Goal: Task Accomplishment & Management: Manage account settings

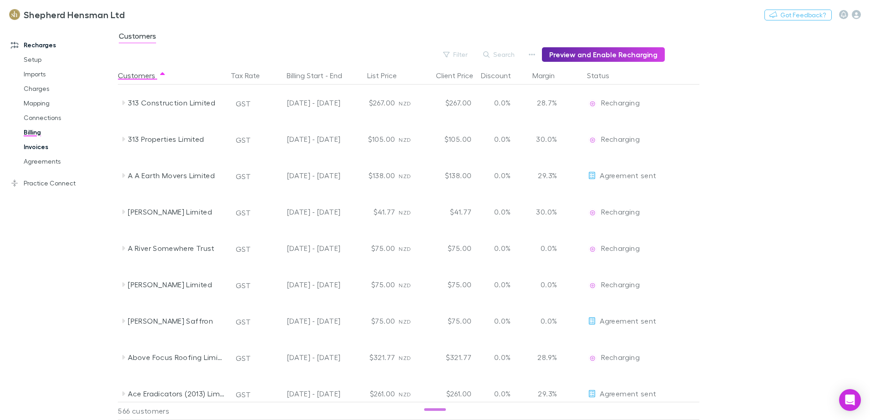
click at [44, 147] on link "Invoices" at bounding box center [69, 147] width 108 height 15
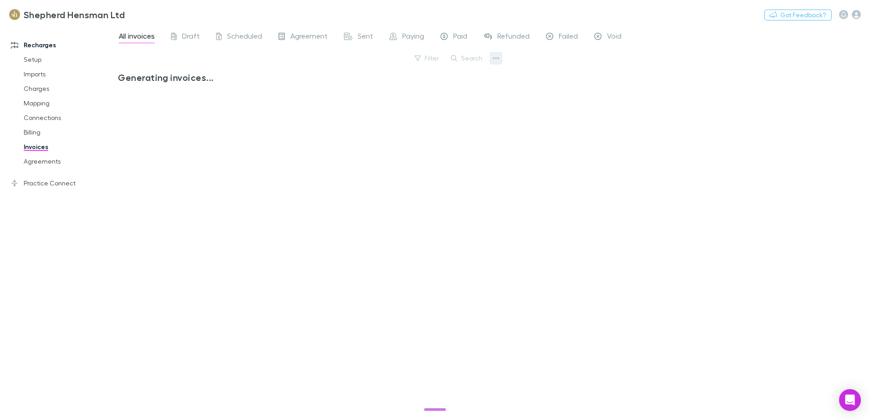
click at [497, 57] on icon "button" at bounding box center [496, 58] width 6 height 7
click at [465, 55] on div at bounding box center [435, 210] width 870 height 420
click at [468, 58] on button "Search" at bounding box center [466, 58] width 41 height 11
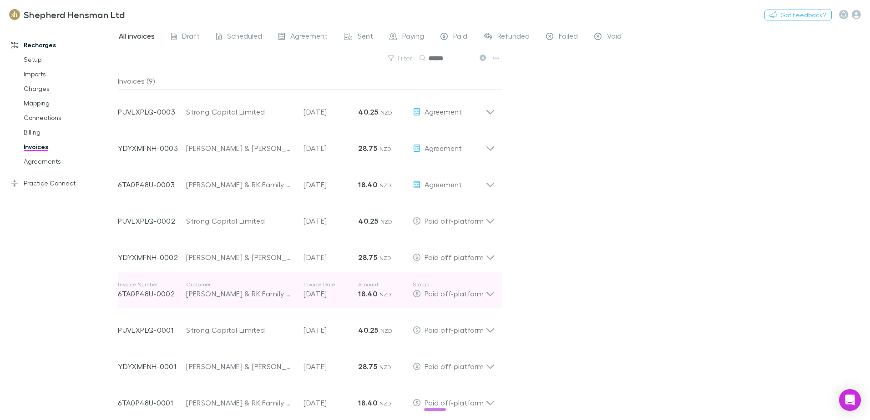
scroll to position [5, 0]
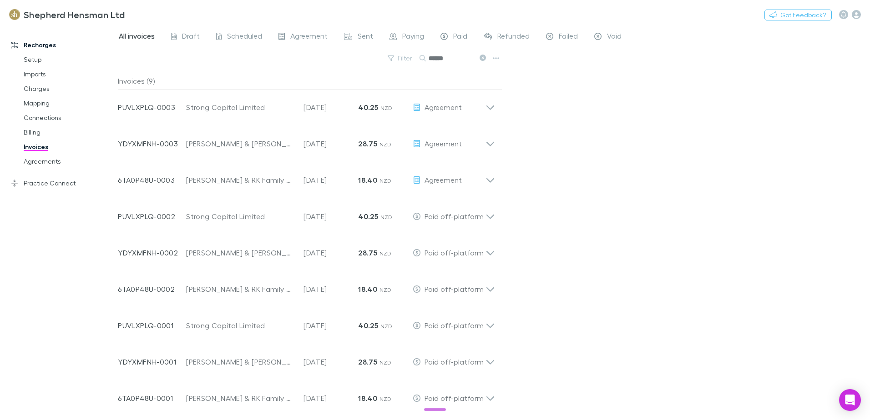
type input "******"
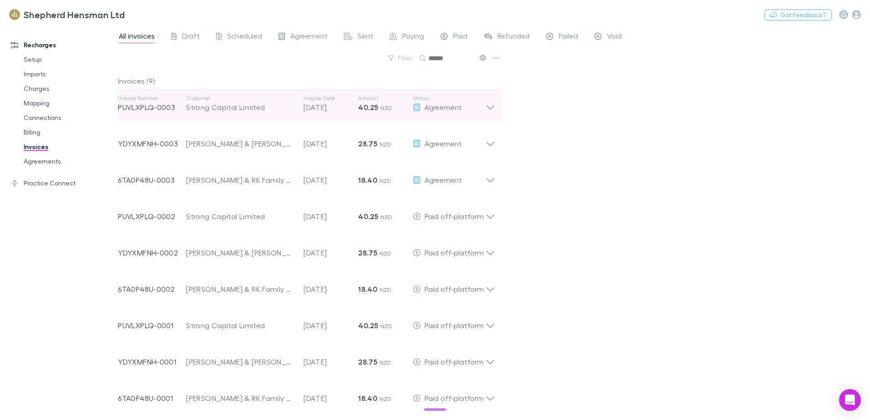
click at [490, 109] on icon at bounding box center [490, 108] width 8 height 5
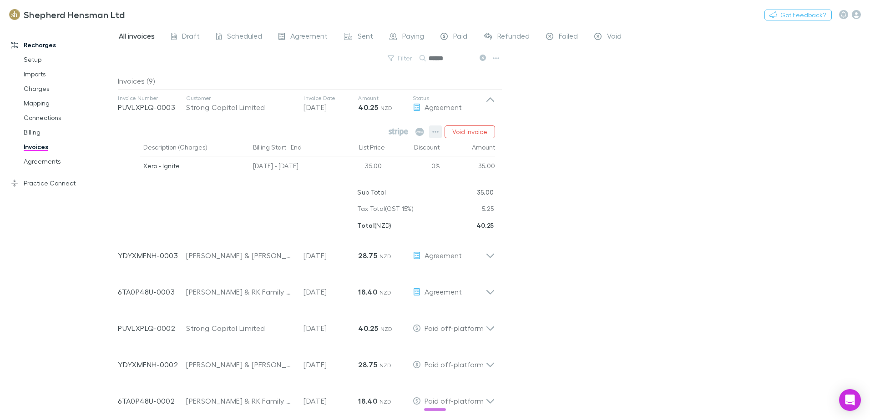
click at [437, 130] on icon "button" at bounding box center [435, 131] width 6 height 7
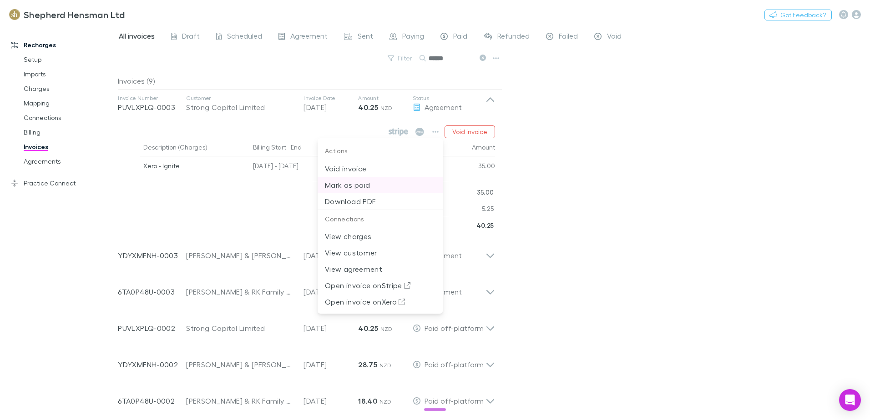
click at [363, 185] on p "Mark as paid" at bounding box center [380, 185] width 111 height 11
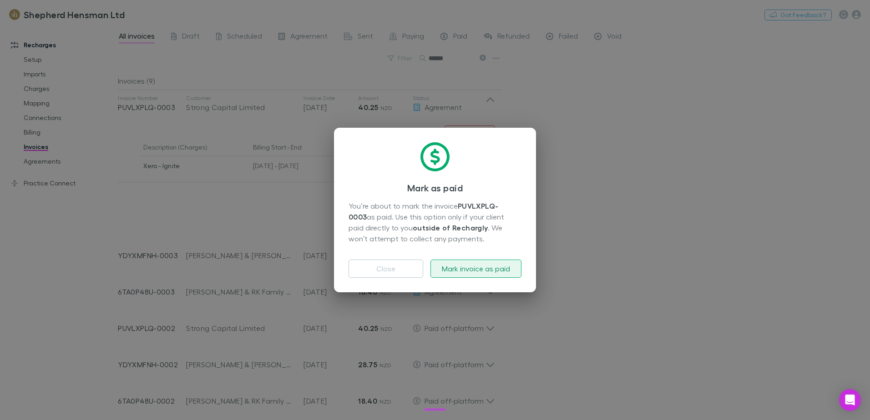
click at [475, 268] on button "Mark invoice as paid" at bounding box center [475, 269] width 91 height 18
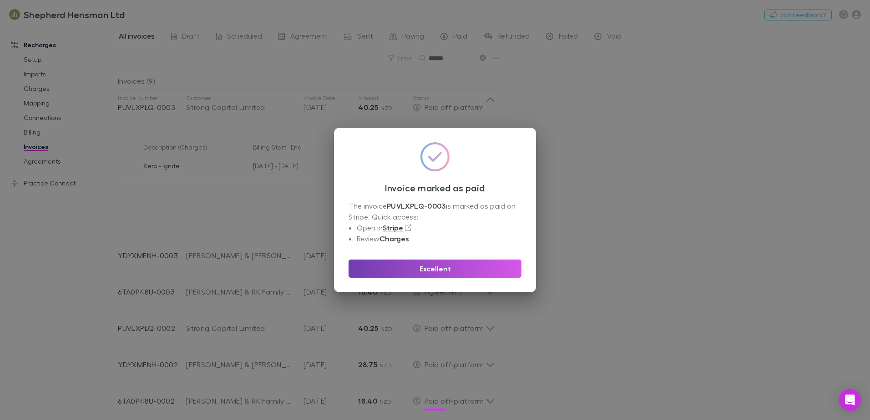
click at [440, 268] on button "Excellent" at bounding box center [434, 269] width 173 height 18
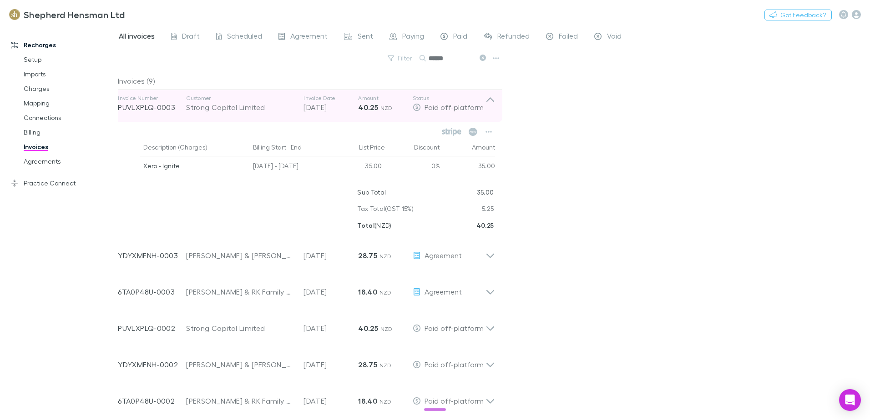
click at [493, 100] on icon at bounding box center [490, 99] width 8 height 5
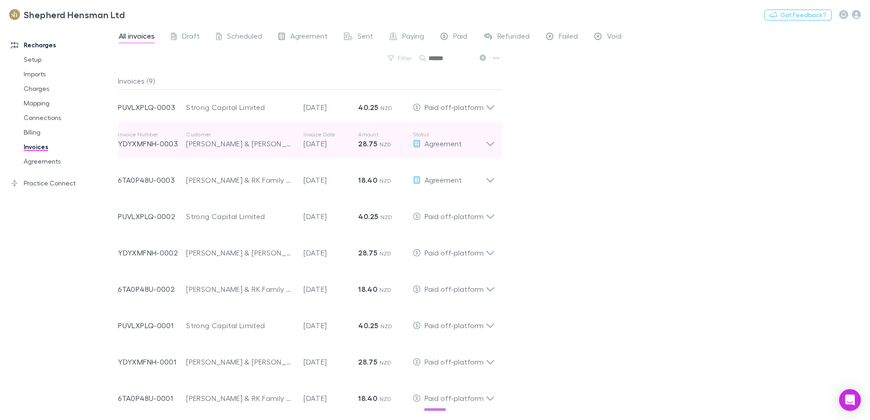
click at [486, 144] on icon at bounding box center [490, 140] width 10 height 18
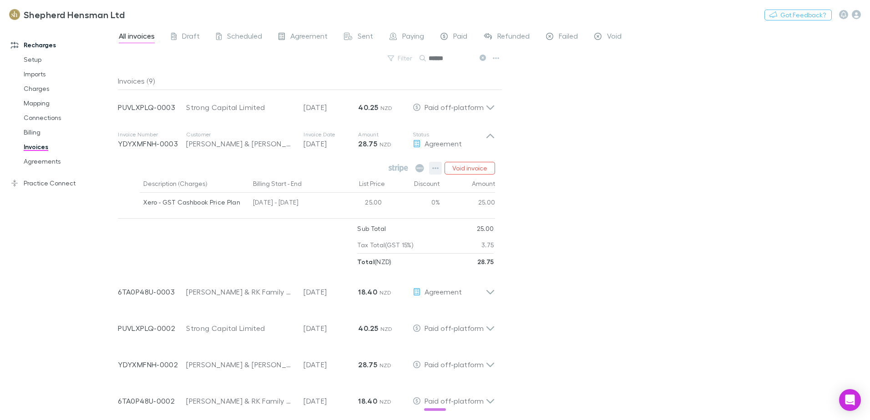
click at [437, 168] on icon "button" at bounding box center [436, 168] width 6 height 2
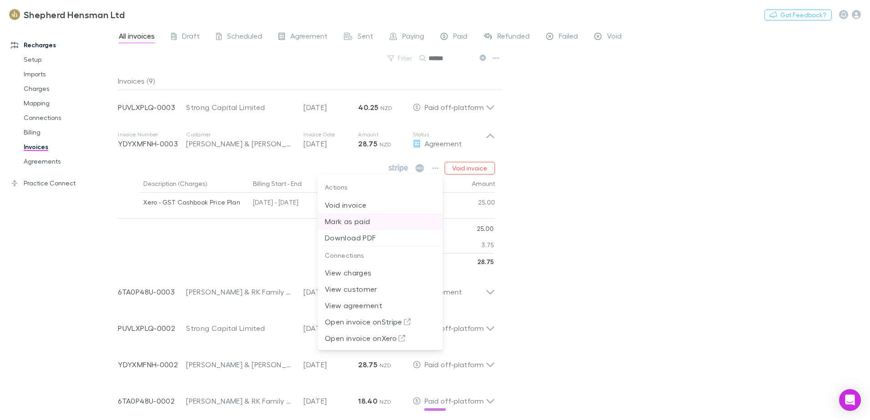
click at [362, 223] on p "Mark as paid" at bounding box center [380, 221] width 111 height 11
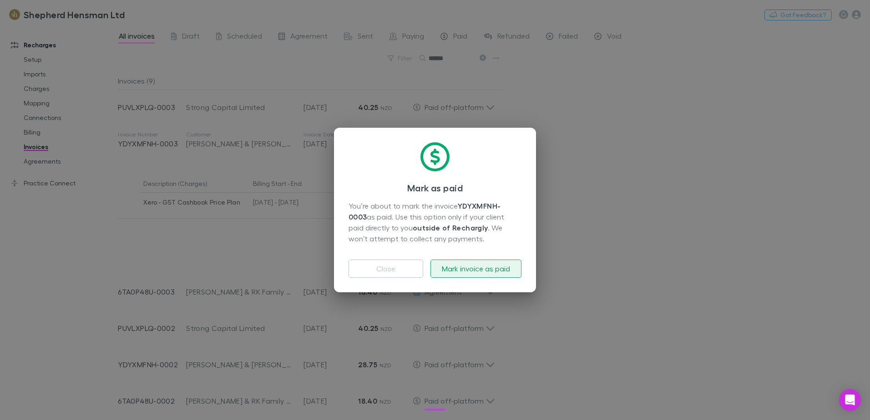
click at [458, 266] on button "Mark invoice as paid" at bounding box center [475, 269] width 91 height 18
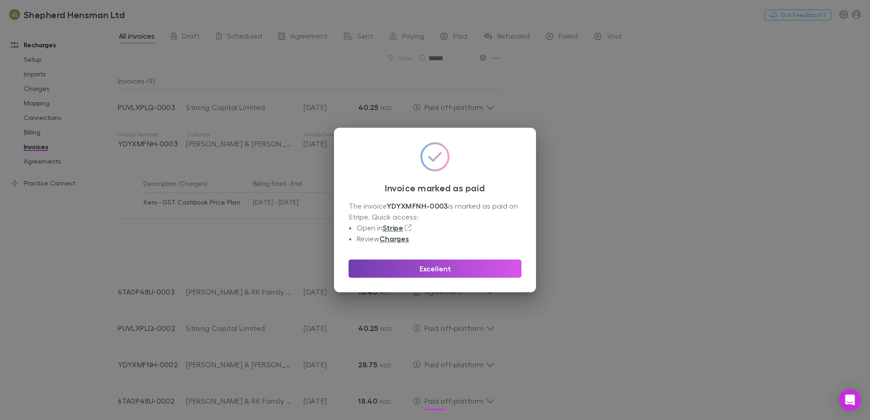
click at [436, 269] on button "Excellent" at bounding box center [434, 269] width 173 height 18
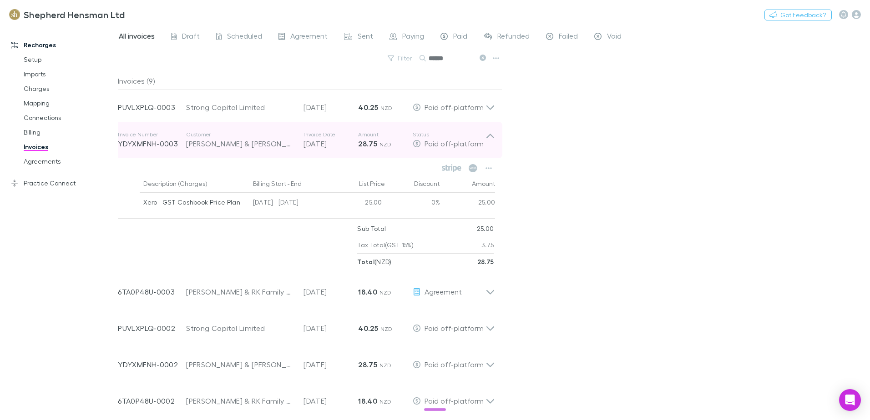
click at [490, 137] on icon at bounding box center [490, 140] width 10 height 18
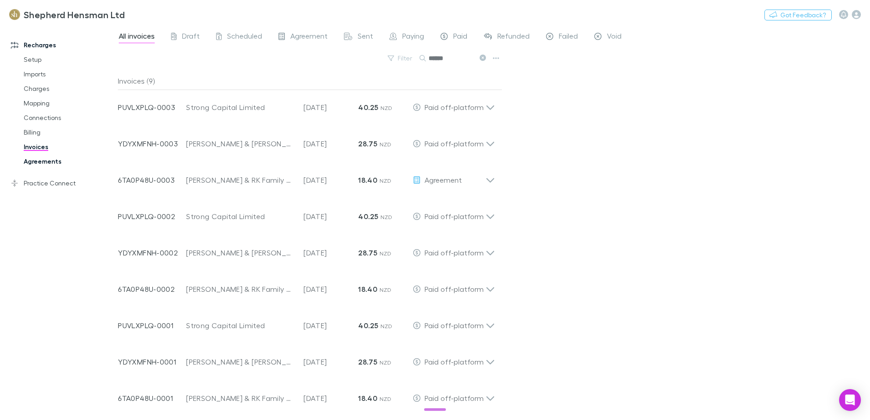
click at [35, 161] on link "Agreements" at bounding box center [69, 161] width 108 height 15
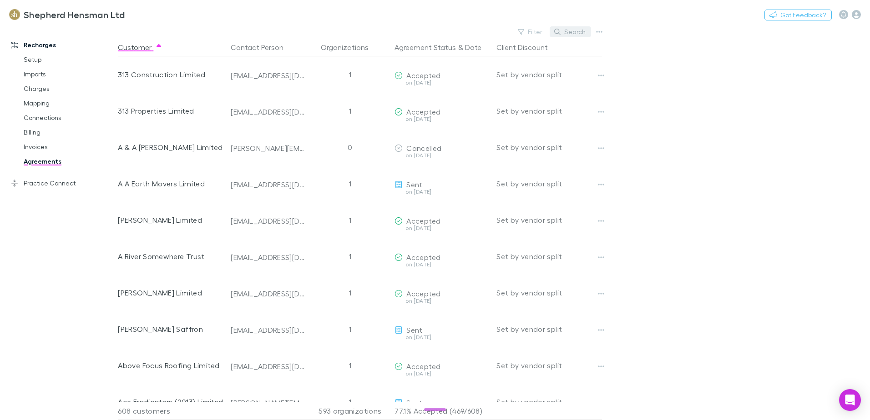
click at [572, 35] on button "Search" at bounding box center [569, 31] width 41 height 11
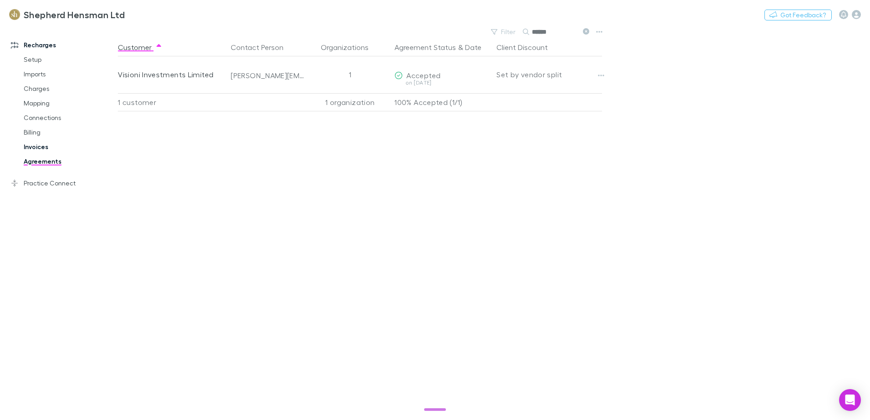
type input "******"
click at [31, 147] on link "Invoices" at bounding box center [69, 147] width 108 height 15
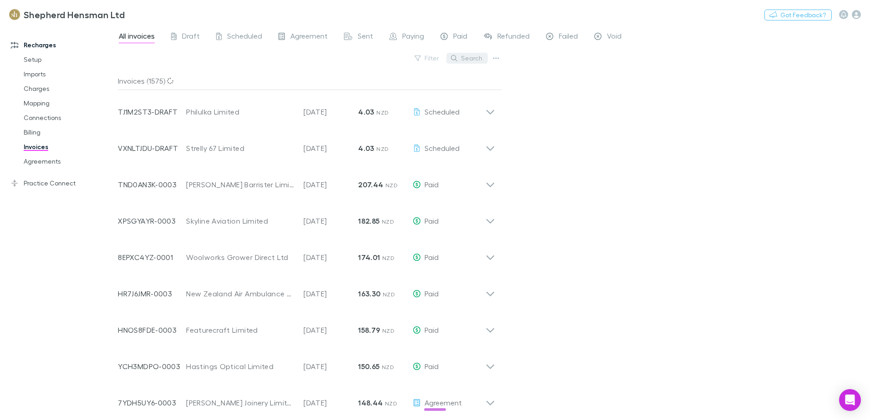
click at [475, 56] on button "Search" at bounding box center [466, 58] width 41 height 11
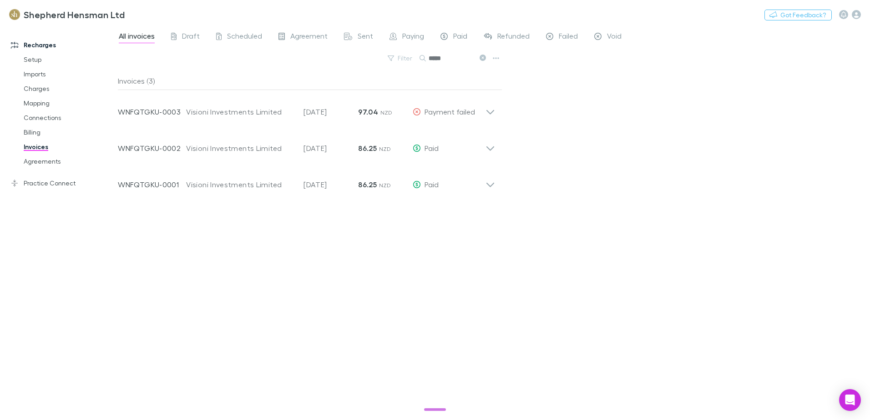
type input "*****"
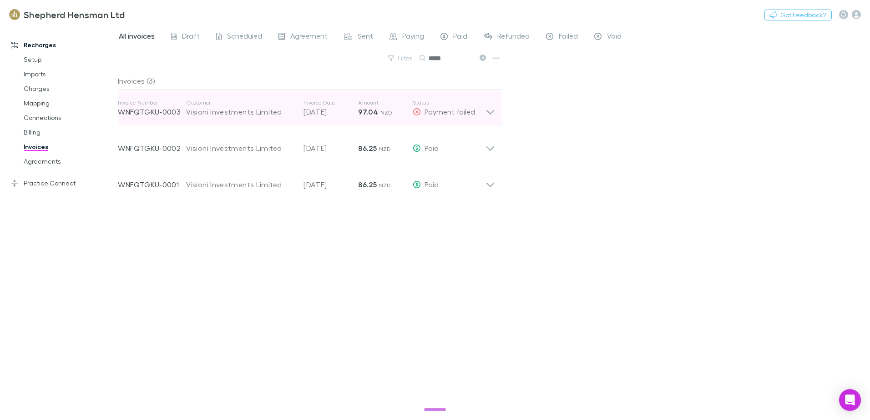
click at [488, 113] on icon at bounding box center [490, 108] width 10 height 18
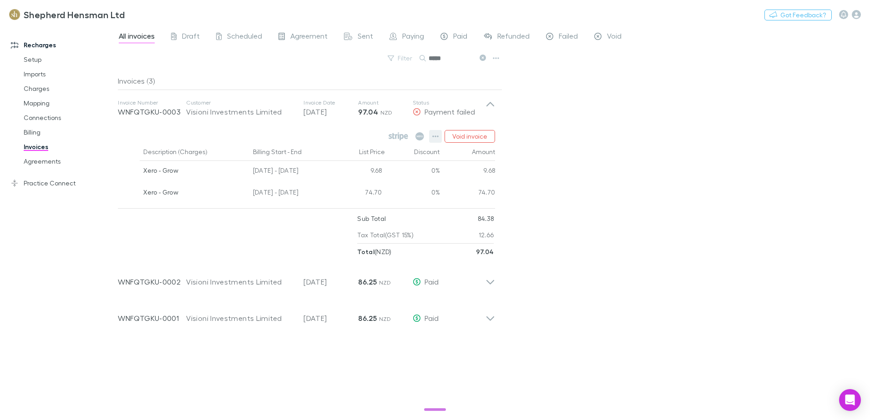
click at [437, 137] on icon "button" at bounding box center [435, 136] width 6 height 7
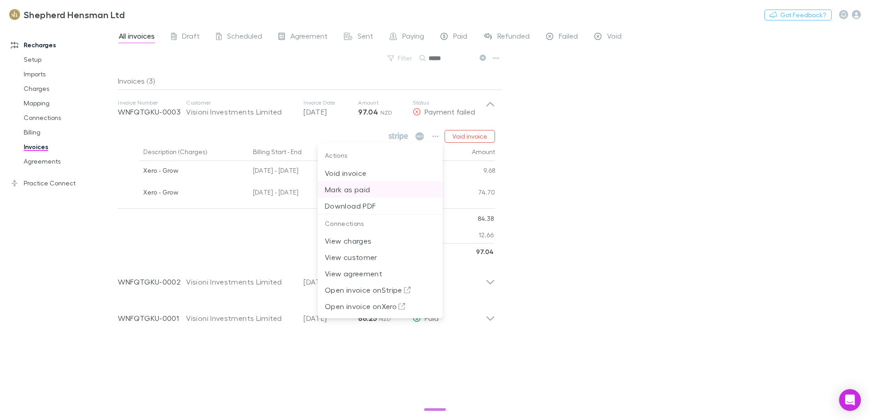
click at [368, 190] on p "Mark as paid" at bounding box center [380, 189] width 111 height 11
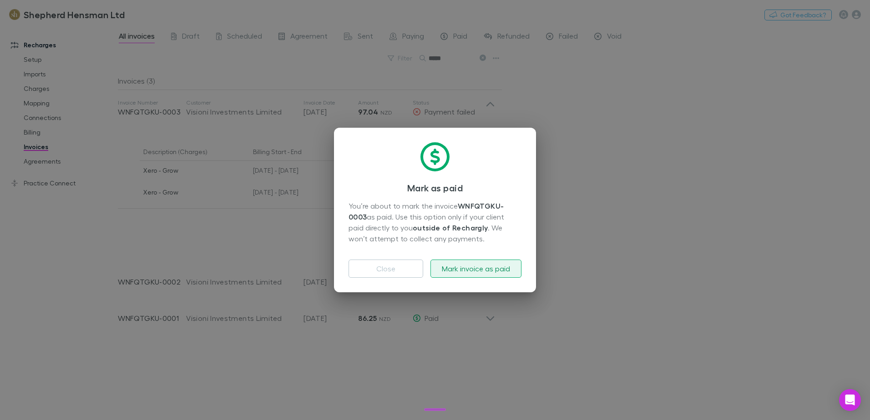
click at [470, 272] on button "Mark invoice as paid" at bounding box center [475, 269] width 91 height 18
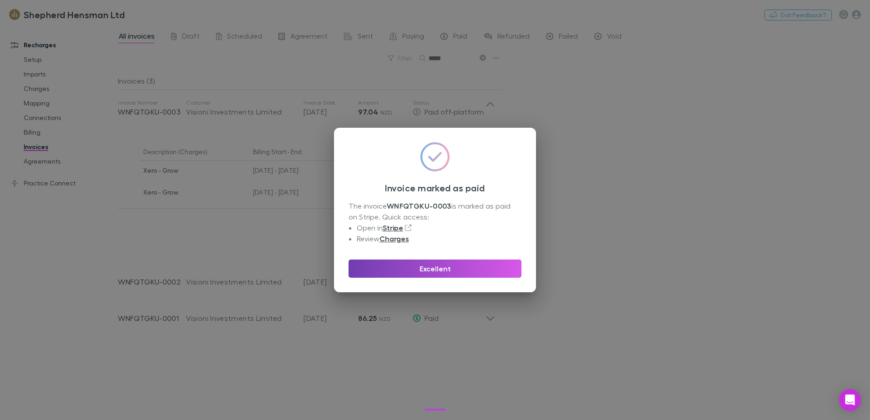
click at [470, 273] on button "Excellent" at bounding box center [434, 269] width 173 height 18
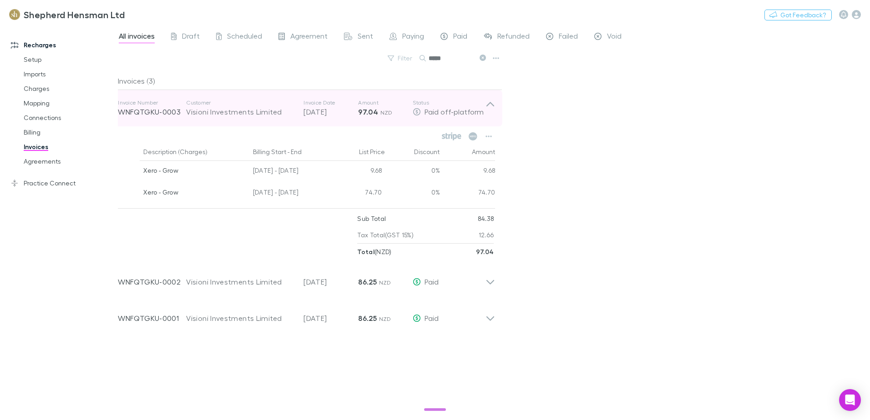
click at [490, 105] on icon at bounding box center [490, 108] width 10 height 18
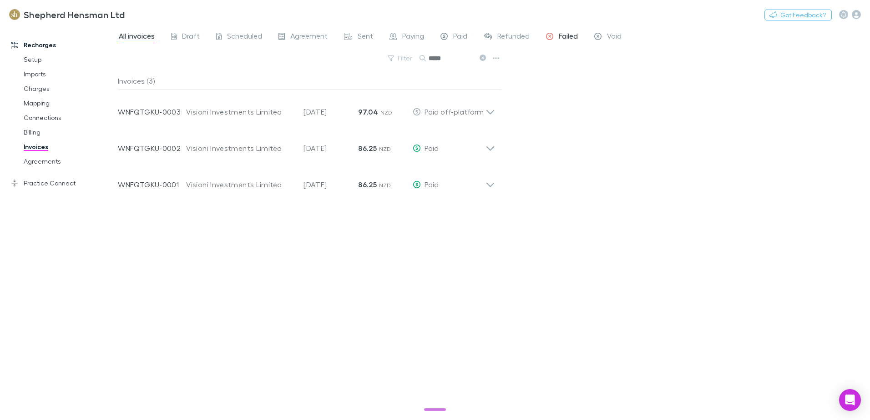
click at [559, 37] on span "Failed" at bounding box center [568, 37] width 19 height 12
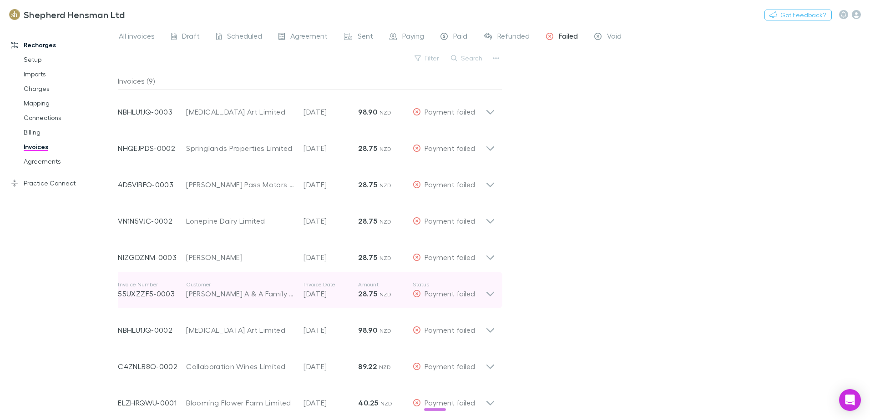
scroll to position [5, 0]
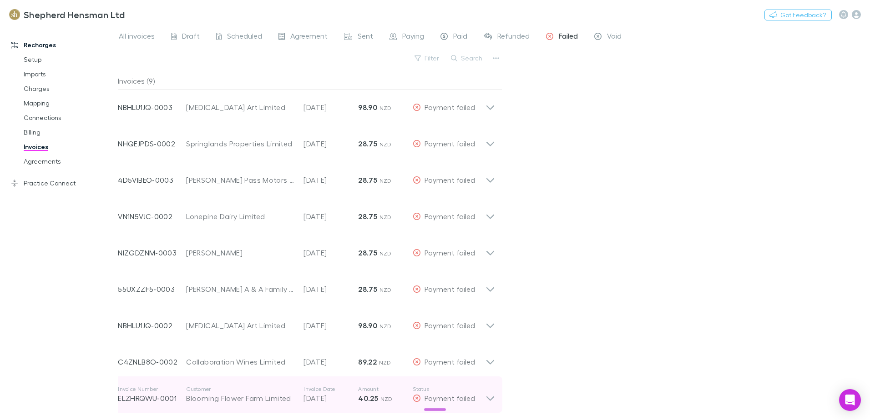
click at [491, 398] on icon at bounding box center [490, 395] width 10 height 18
click at [491, 390] on icon at bounding box center [490, 390] width 8 height 5
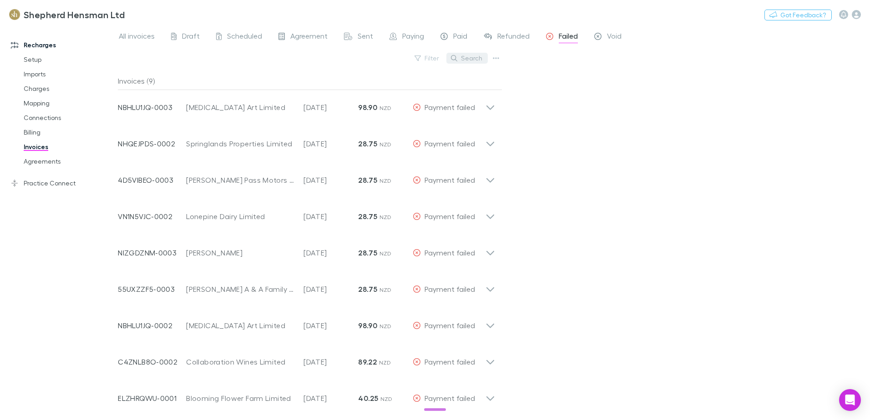
click at [472, 59] on button "Search" at bounding box center [466, 58] width 41 height 11
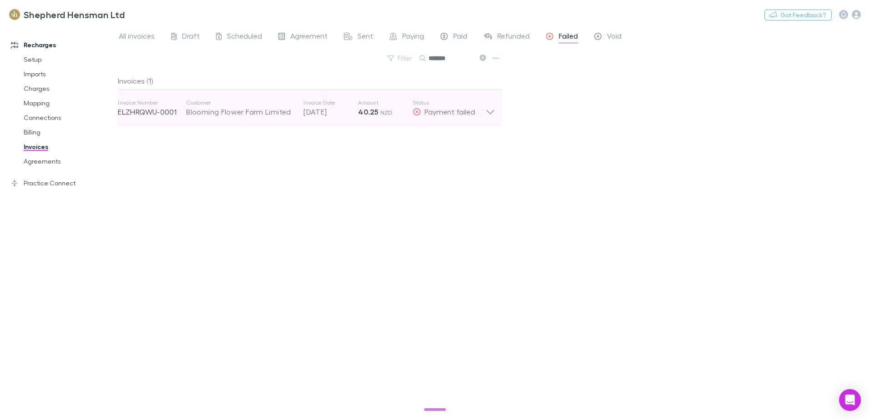
type input "*******"
click at [489, 114] on icon at bounding box center [490, 108] width 10 height 18
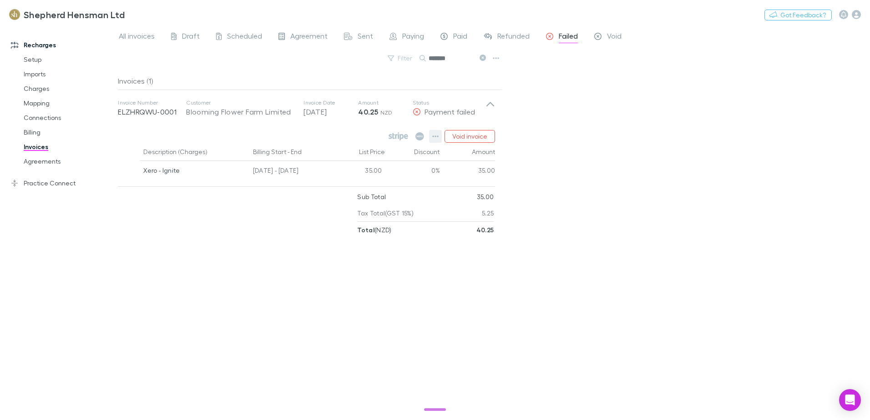
click at [433, 135] on button "button" at bounding box center [435, 136] width 13 height 13
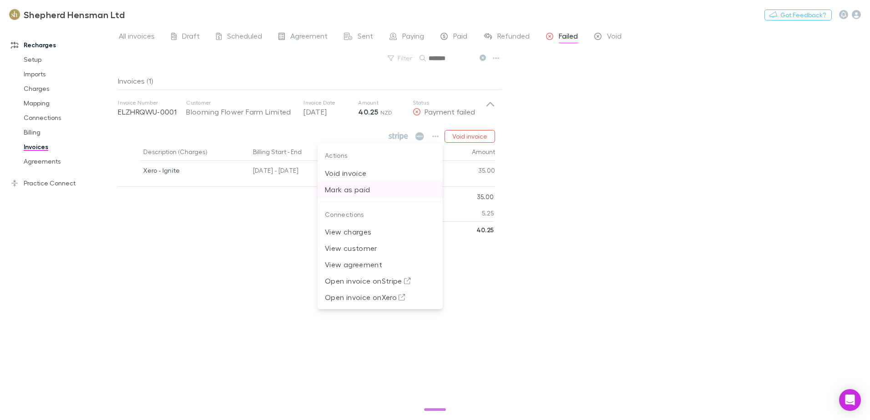
click at [357, 196] on li "Mark as paid" at bounding box center [379, 189] width 125 height 16
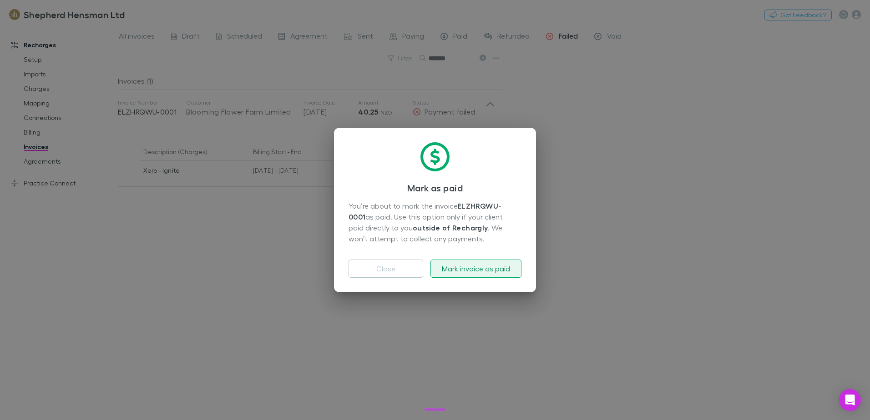
click at [470, 269] on button "Mark invoice as paid" at bounding box center [475, 269] width 91 height 18
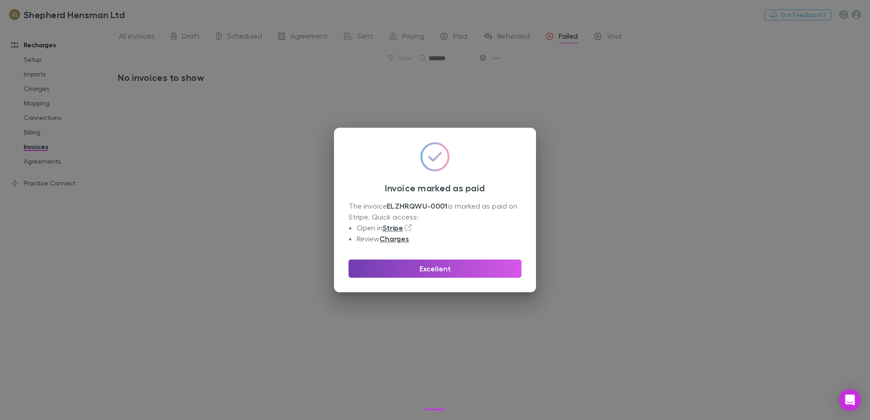
click at [440, 262] on button "Excellent" at bounding box center [434, 269] width 173 height 18
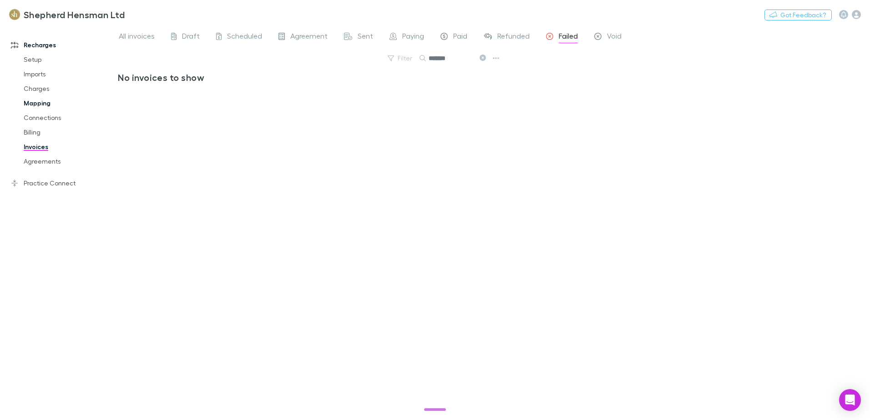
click at [39, 101] on link "Mapping" at bounding box center [69, 103] width 108 height 15
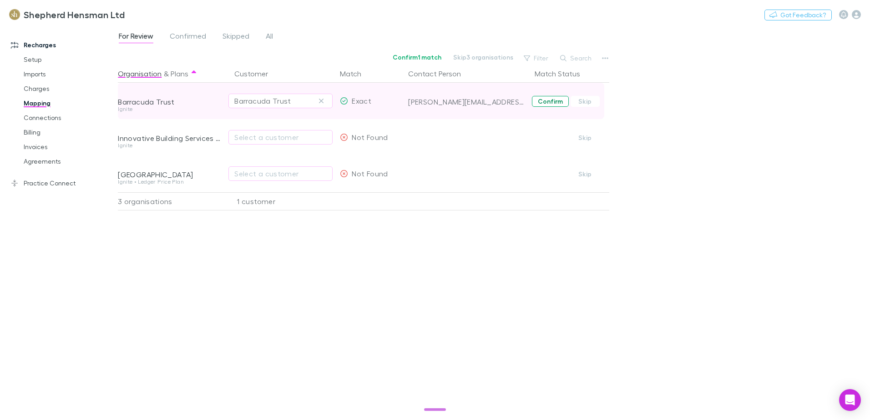
click at [549, 103] on button "Confirm" at bounding box center [550, 101] width 37 height 11
click at [35, 133] on link "Billing" at bounding box center [69, 132] width 108 height 15
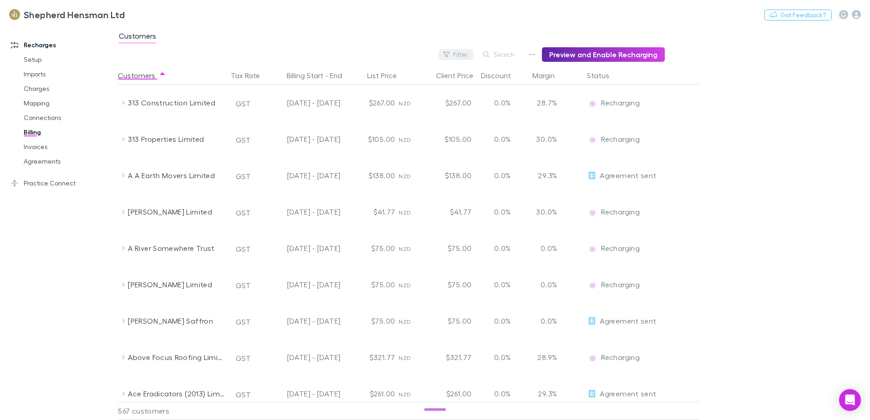
click at [461, 57] on button "Filter" at bounding box center [455, 54] width 35 height 11
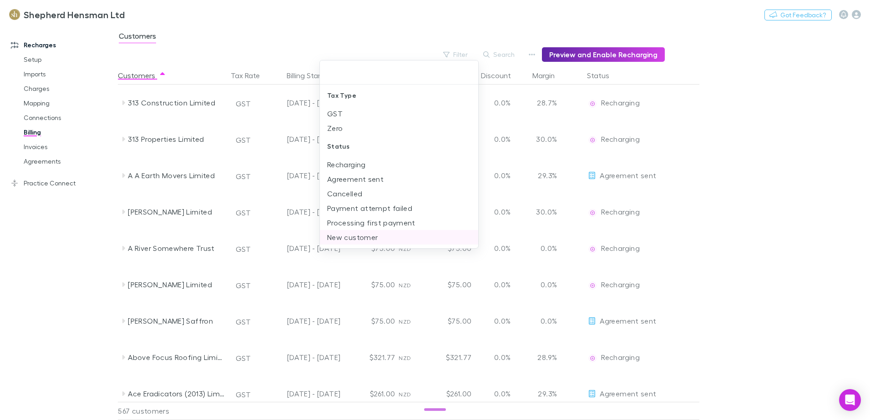
click at [382, 238] on li "New customer" at bounding box center [399, 237] width 158 height 15
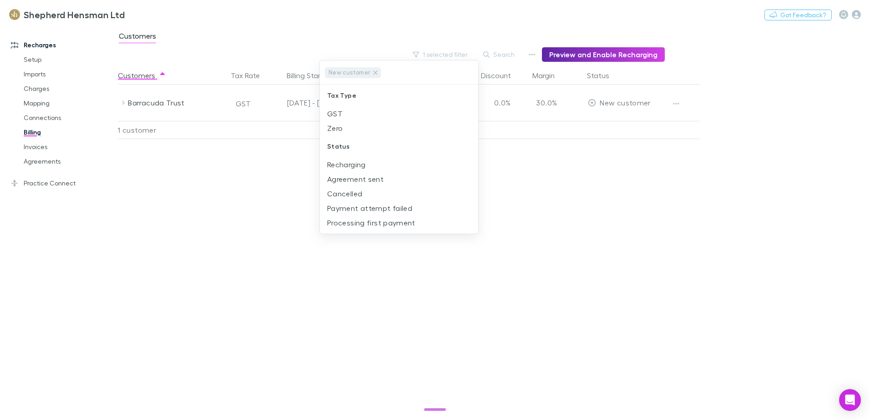
click at [674, 103] on div at bounding box center [435, 210] width 870 height 420
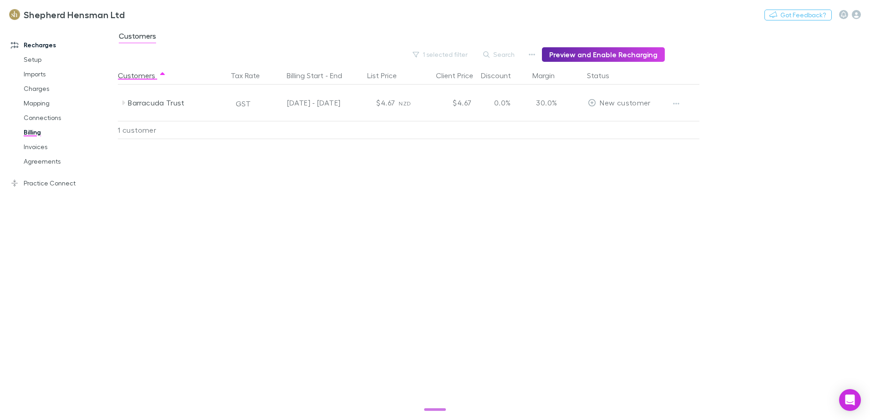
click at [674, 103] on icon "button" at bounding box center [676, 103] width 6 height 7
click at [620, 122] on p "Enable Customer" at bounding box center [619, 121] width 111 height 11
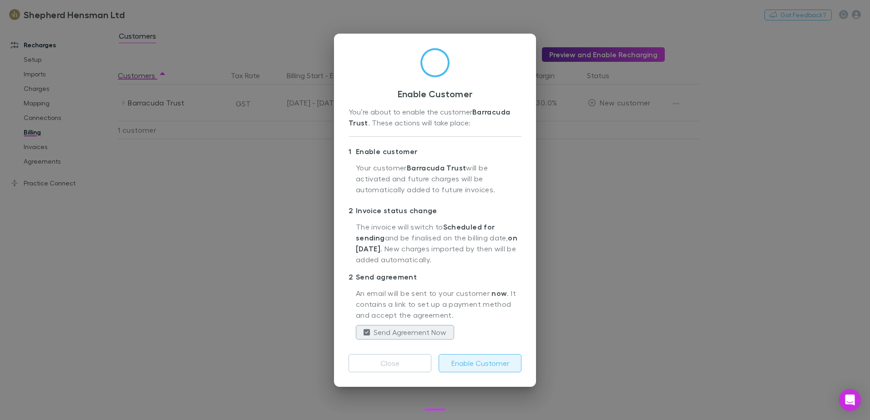
click at [492, 365] on button "Enable Customer" at bounding box center [479, 363] width 83 height 18
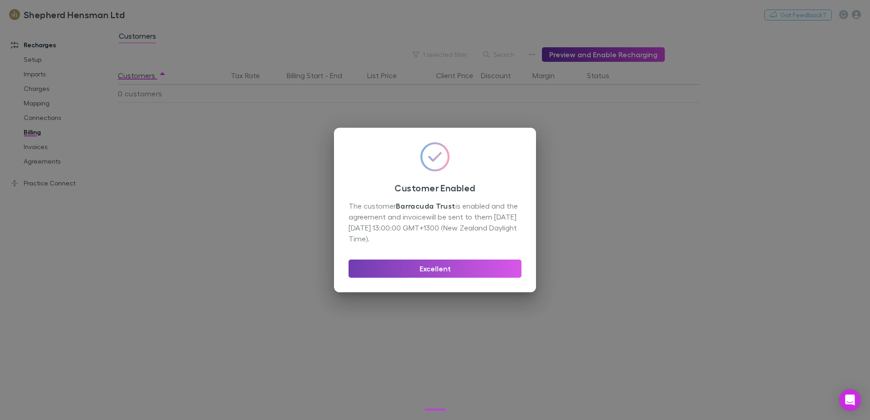
click at [442, 268] on button "Excellent" at bounding box center [434, 269] width 173 height 18
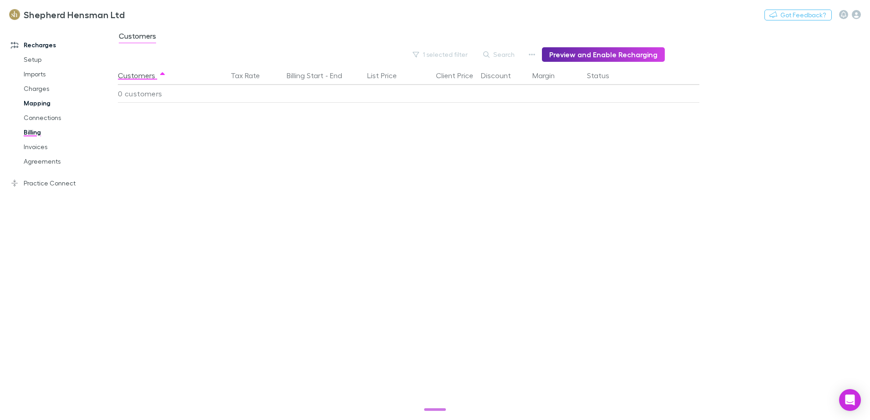
click at [35, 105] on link "Mapping" at bounding box center [69, 103] width 108 height 15
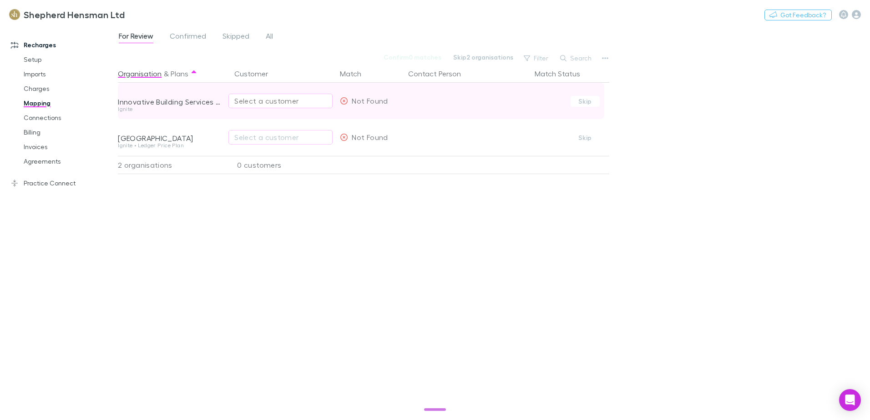
click at [240, 101] on div "Select a customer" at bounding box center [280, 101] width 92 height 11
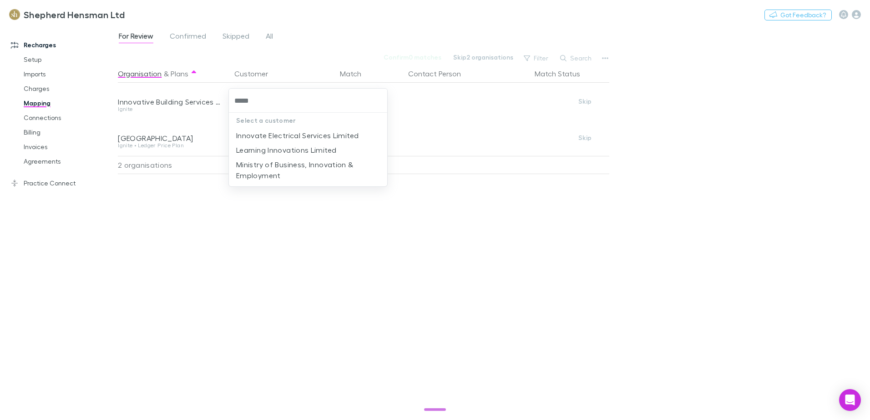
type input "*****"
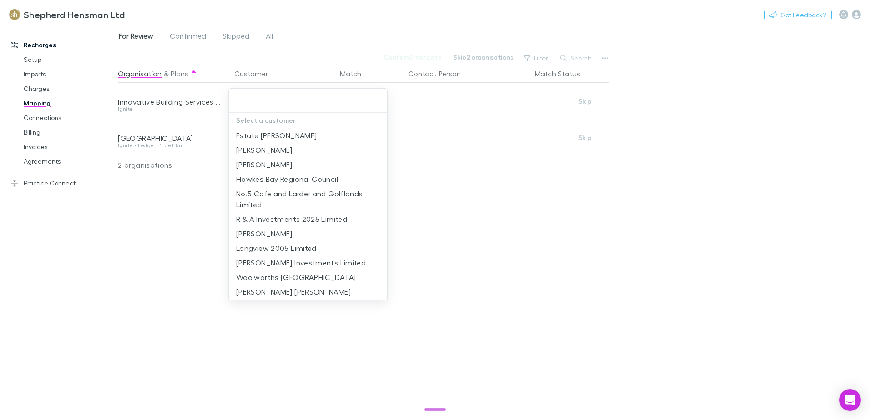
click at [298, 215] on div "Select a customer Estate [PERSON_NAME] [PERSON_NAME] Havelock [PERSON_NAME] [PE…" at bounding box center [435, 210] width 870 height 420
click at [466, 190] on div at bounding box center [435, 210] width 870 height 420
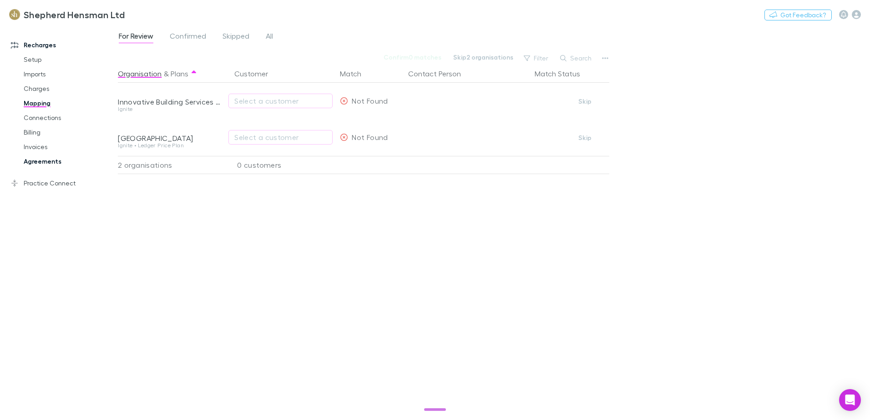
click at [38, 162] on link "Agreements" at bounding box center [69, 161] width 108 height 15
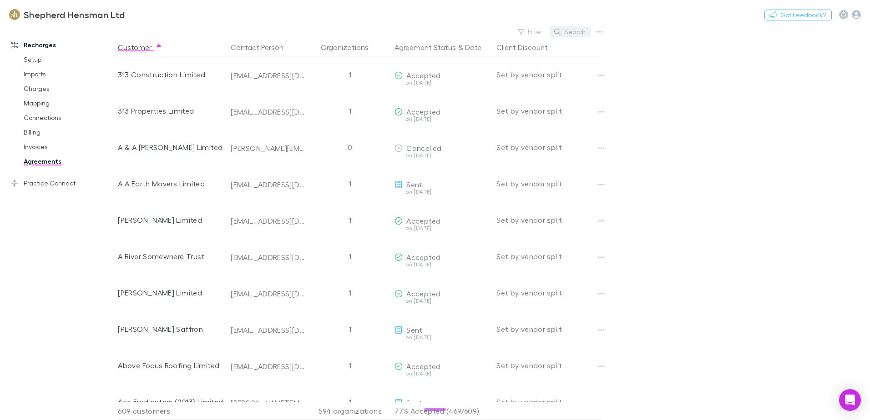
click at [575, 31] on button "Search" at bounding box center [569, 31] width 41 height 11
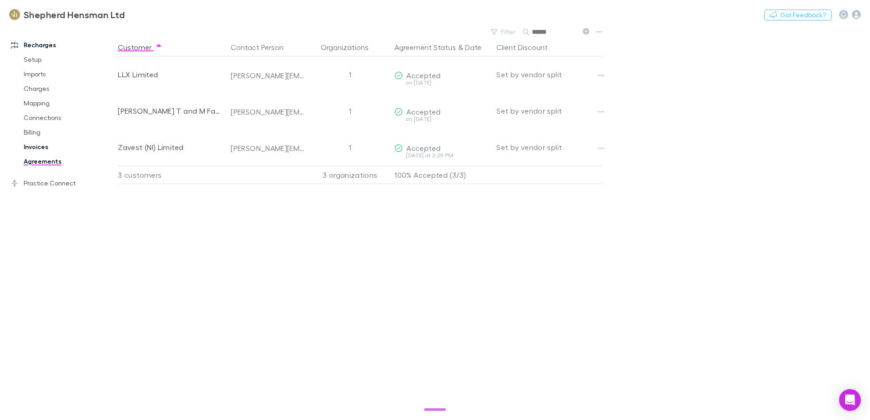
type input "******"
click at [42, 148] on link "Invoices" at bounding box center [69, 147] width 108 height 15
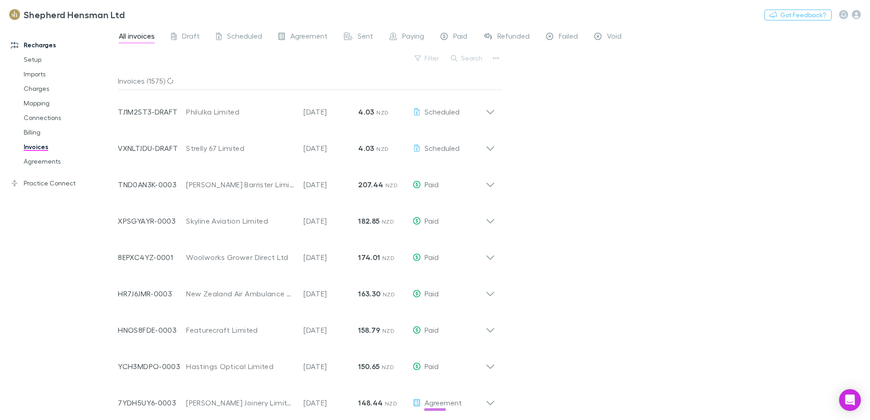
click at [474, 59] on button "Search" at bounding box center [466, 58] width 41 height 11
type input "*"
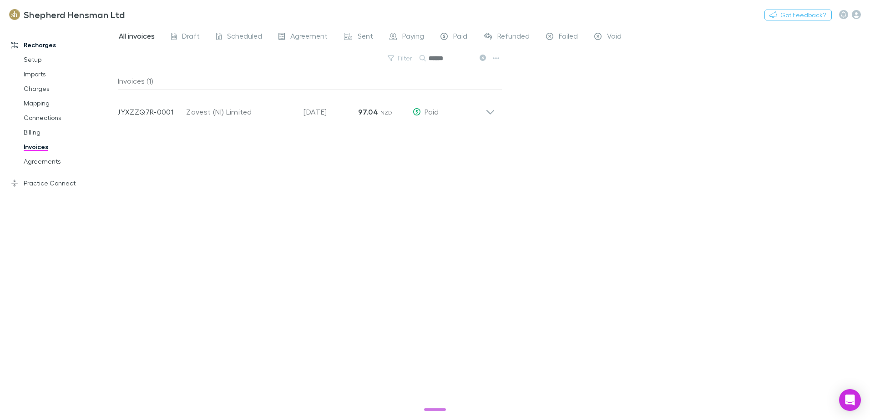
type input "******"
click at [29, 160] on link "Agreements" at bounding box center [69, 161] width 108 height 15
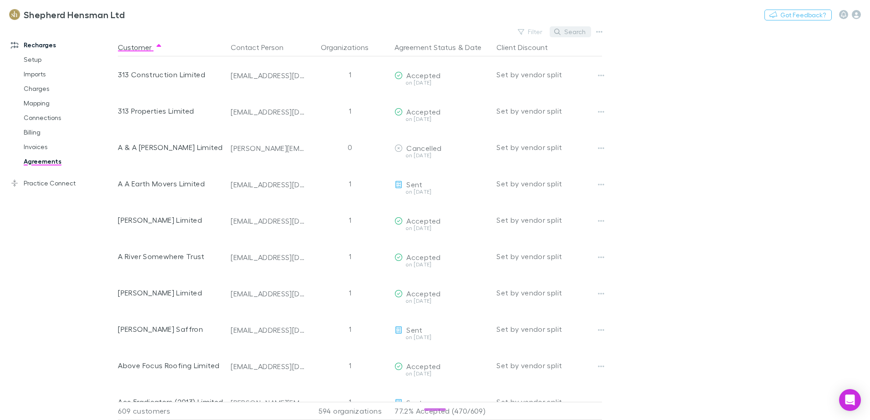
click at [576, 31] on button "Search" at bounding box center [569, 31] width 41 height 11
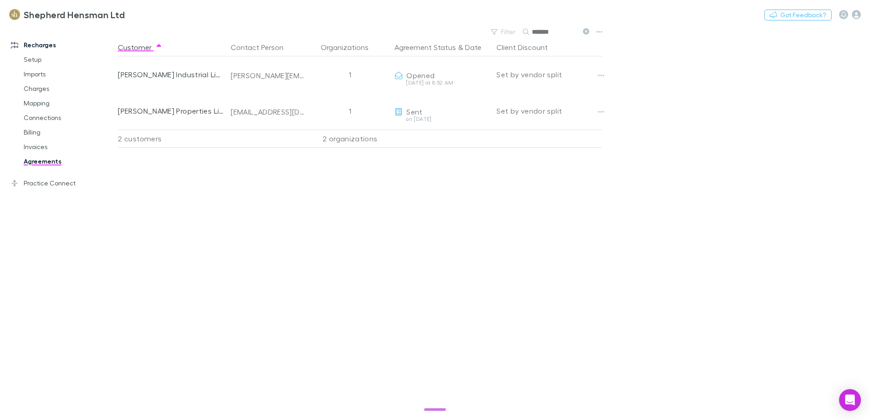
type input "*******"
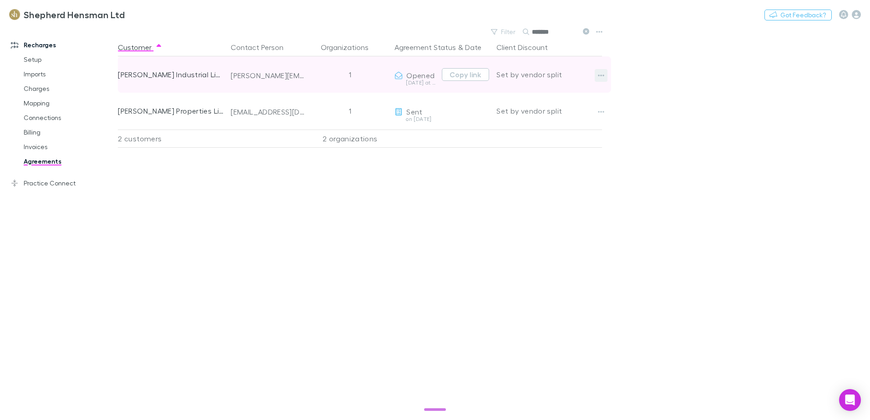
click at [600, 76] on icon "button" at bounding box center [601, 75] width 6 height 7
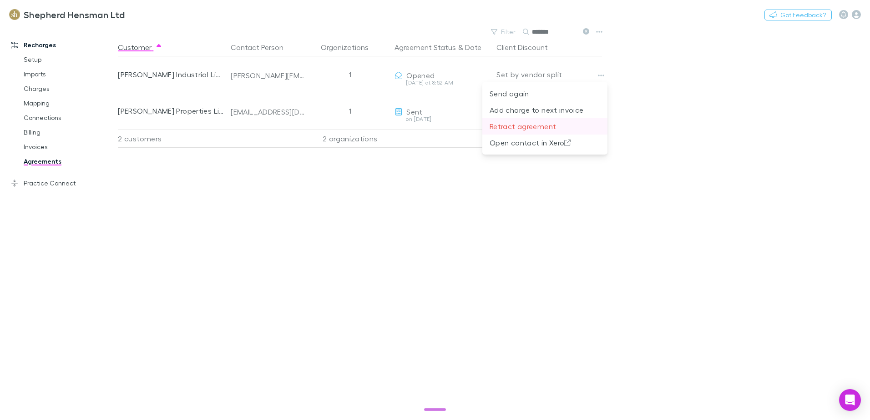
click at [538, 125] on p "Retract agreement" at bounding box center [544, 126] width 111 height 11
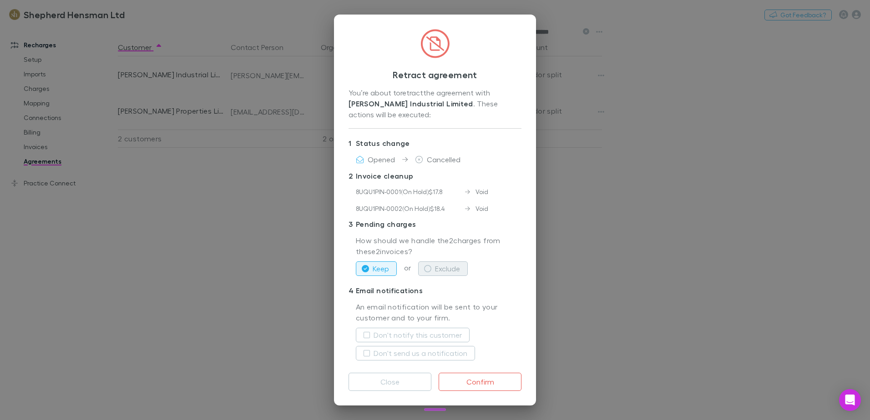
click at [427, 267] on button "Exclude" at bounding box center [443, 269] width 50 height 15
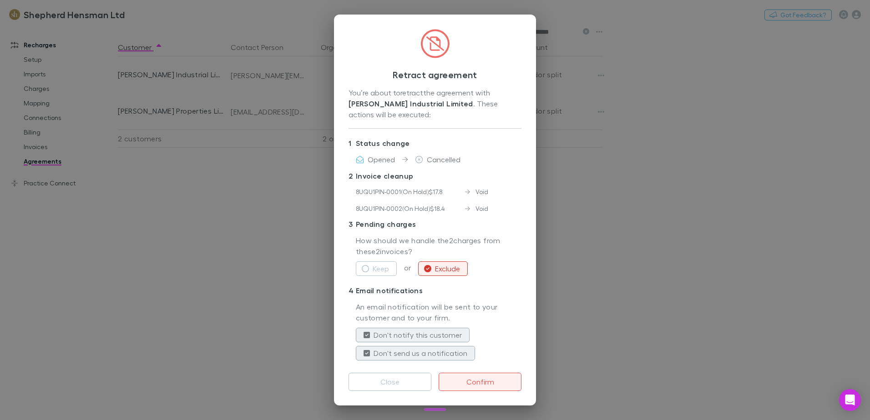
click at [483, 376] on button "Confirm" at bounding box center [479, 382] width 83 height 18
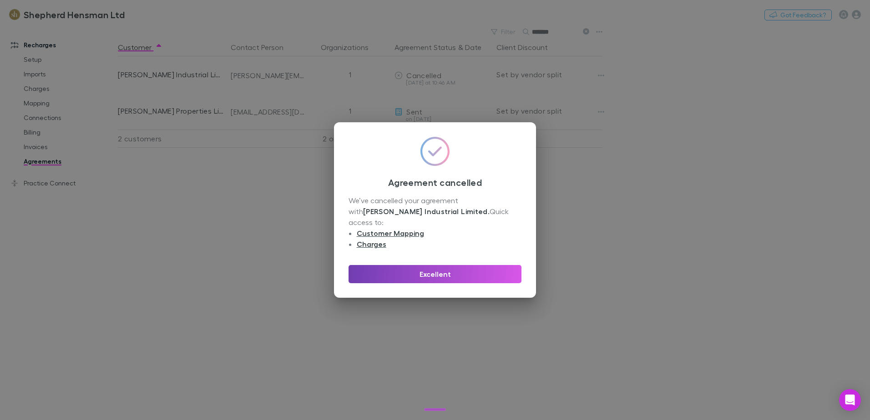
click at [440, 269] on button "Excellent" at bounding box center [434, 274] width 173 height 18
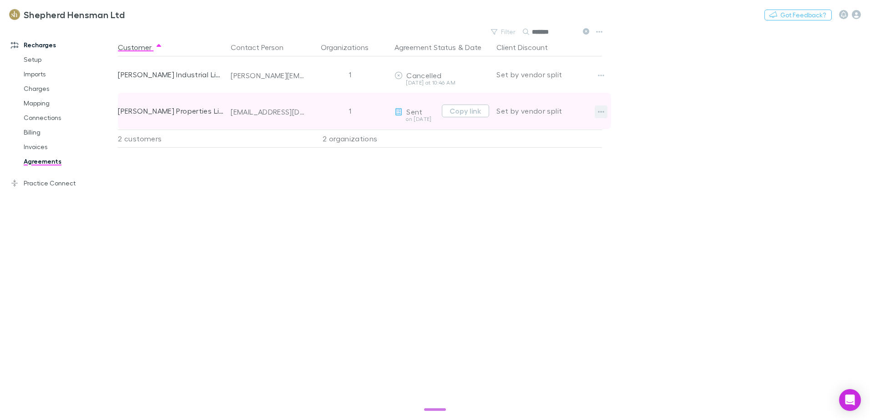
click at [598, 114] on icon "button" at bounding box center [601, 111] width 6 height 7
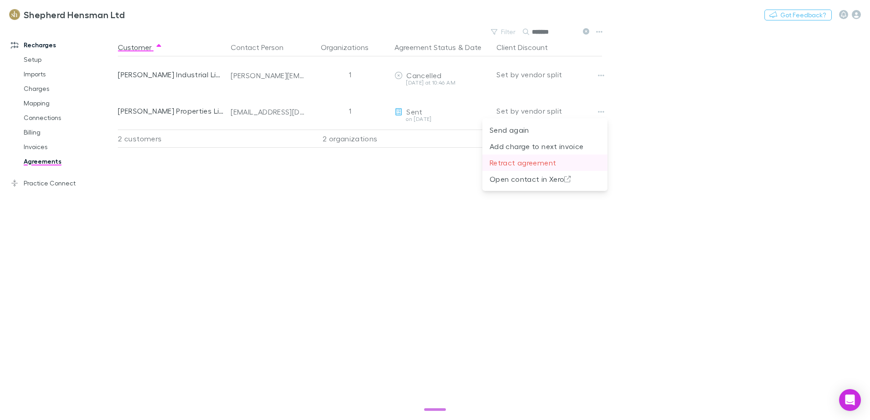
click at [529, 161] on p "Retract agreement" at bounding box center [544, 162] width 111 height 11
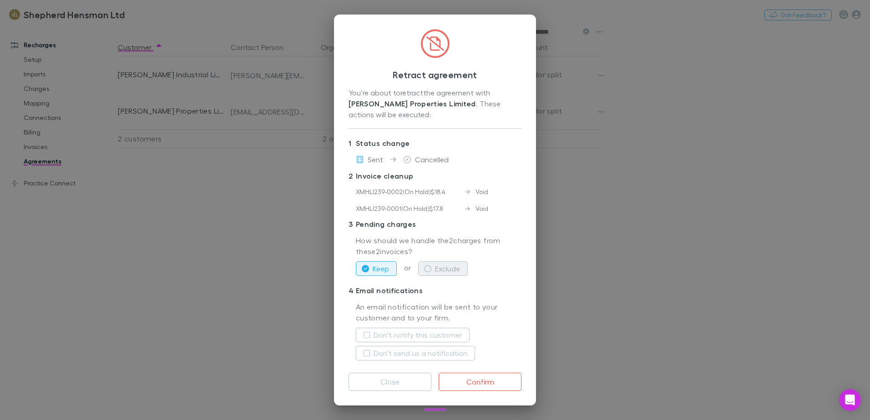
click at [424, 265] on icon "button" at bounding box center [427, 268] width 7 height 7
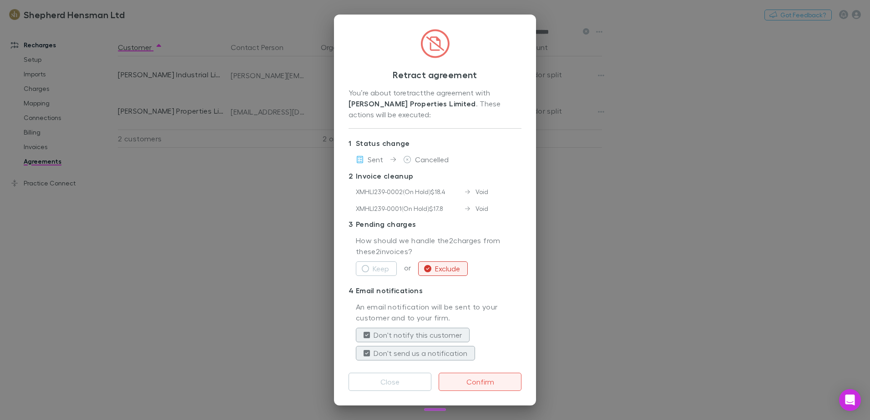
click at [484, 379] on button "Confirm" at bounding box center [479, 382] width 83 height 18
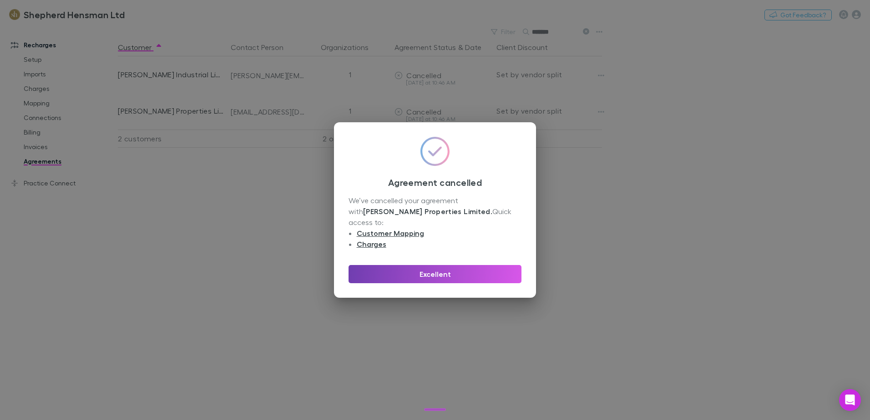
click at [448, 272] on button "Excellent" at bounding box center [434, 274] width 173 height 18
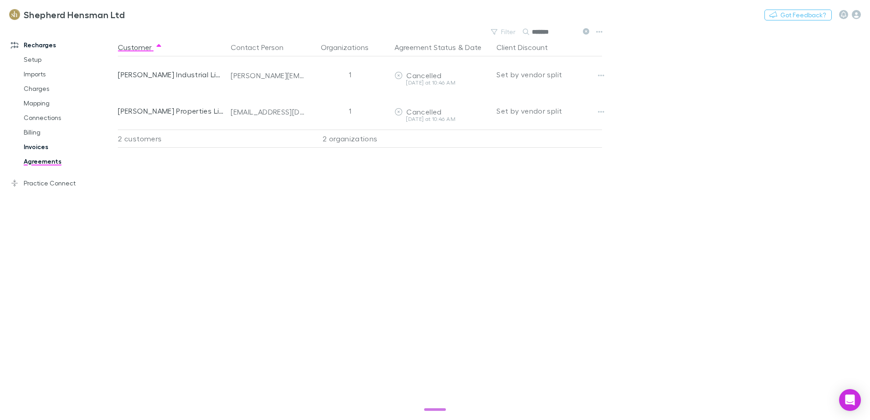
click at [40, 146] on link "Invoices" at bounding box center [69, 147] width 108 height 15
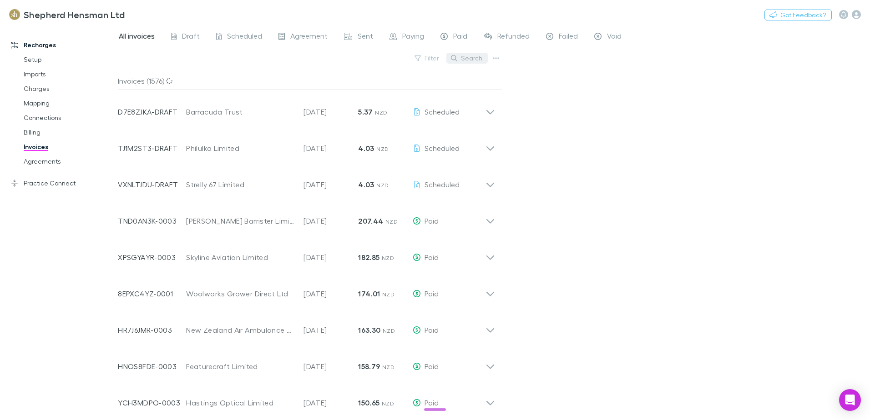
click at [478, 57] on button "Search" at bounding box center [466, 58] width 41 height 11
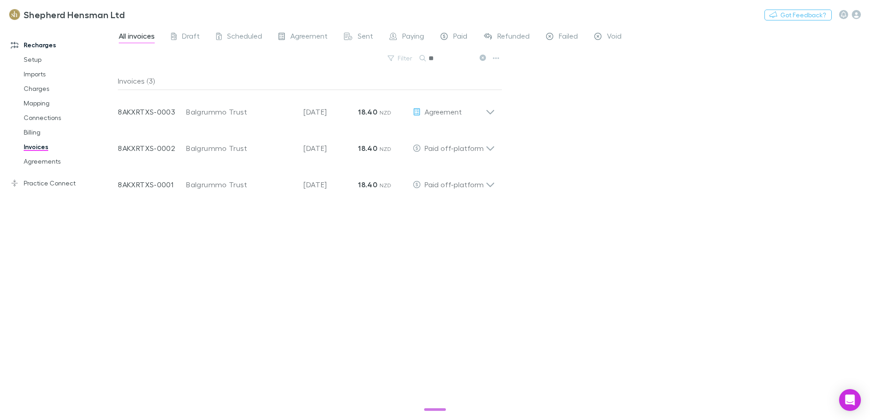
type input "*"
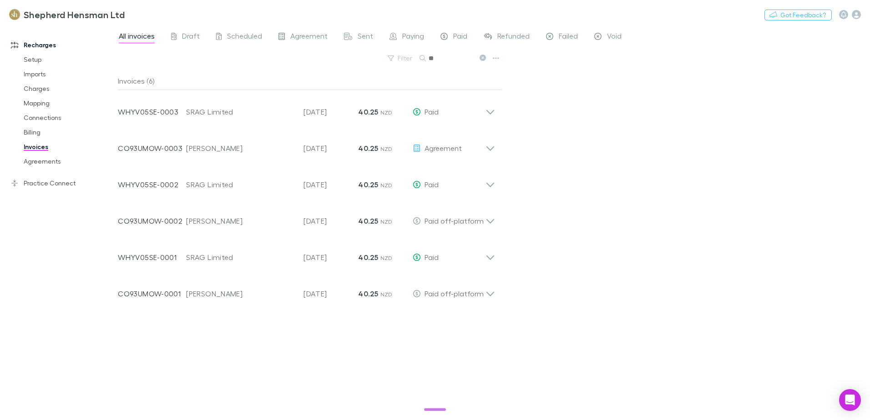
type input "*"
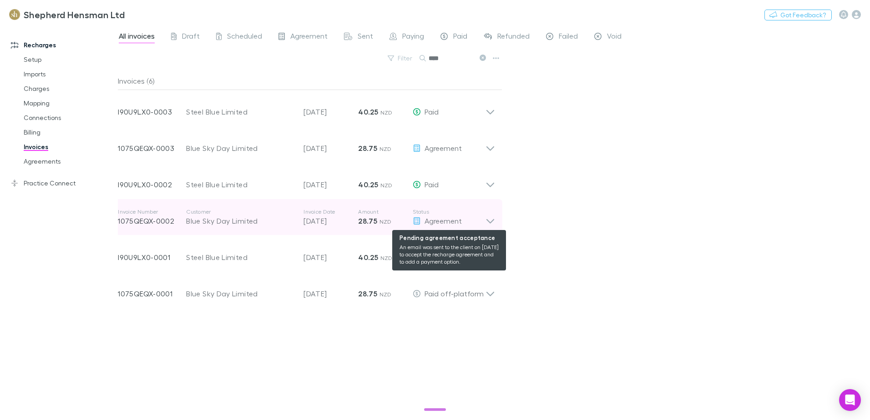
click at [484, 219] on div "Agreement" at bounding box center [449, 221] width 73 height 11
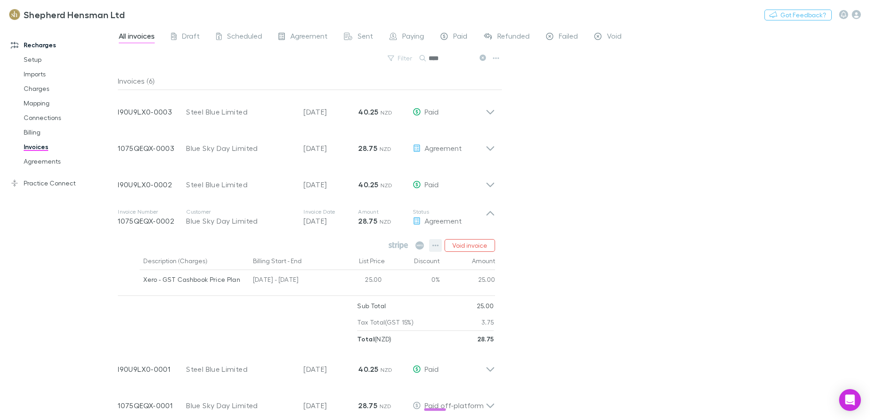
click at [438, 248] on icon "button" at bounding box center [435, 245] width 6 height 7
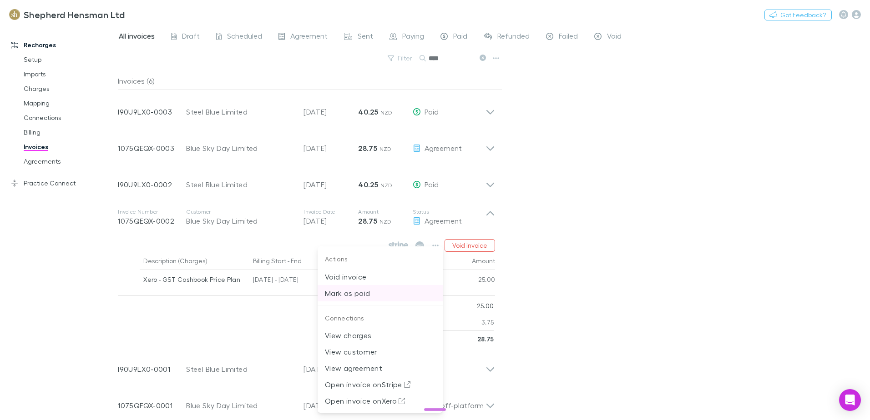
click at [366, 293] on p "Mark as paid" at bounding box center [380, 293] width 111 height 11
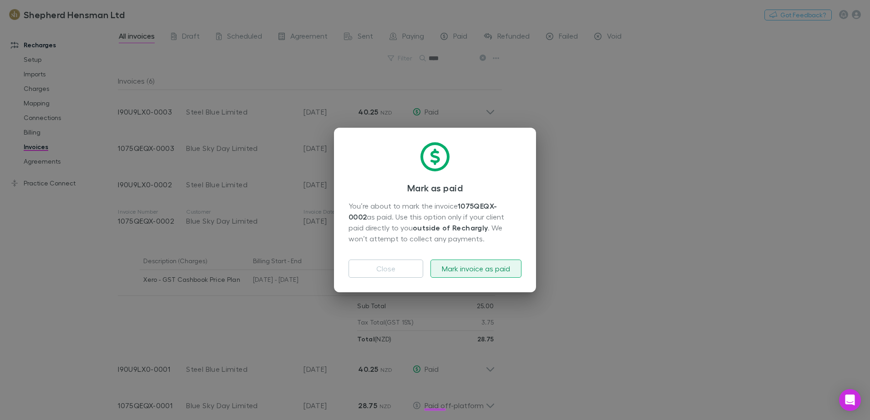
click at [469, 270] on button "Mark invoice as paid" at bounding box center [475, 269] width 91 height 18
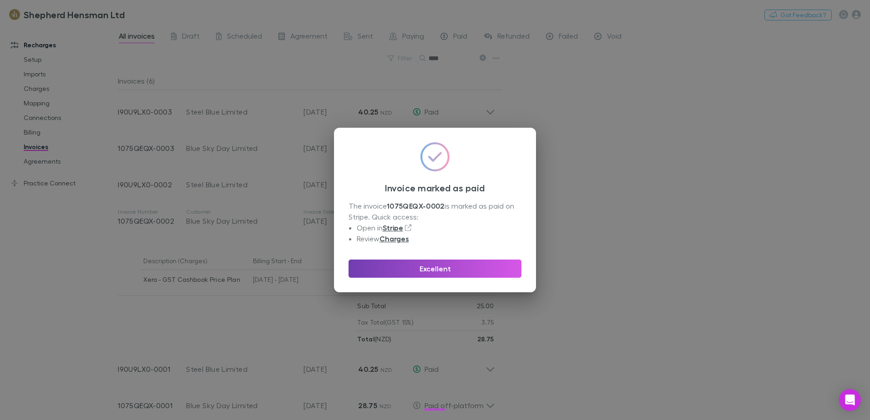
click at [433, 267] on button "Excellent" at bounding box center [434, 269] width 173 height 18
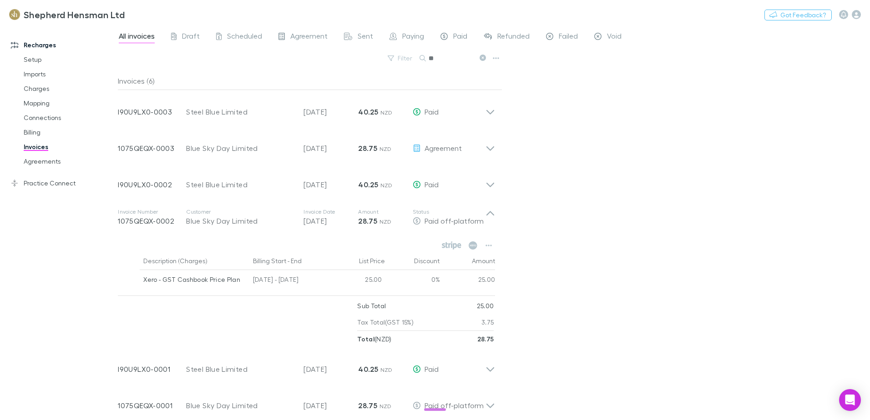
type input "*"
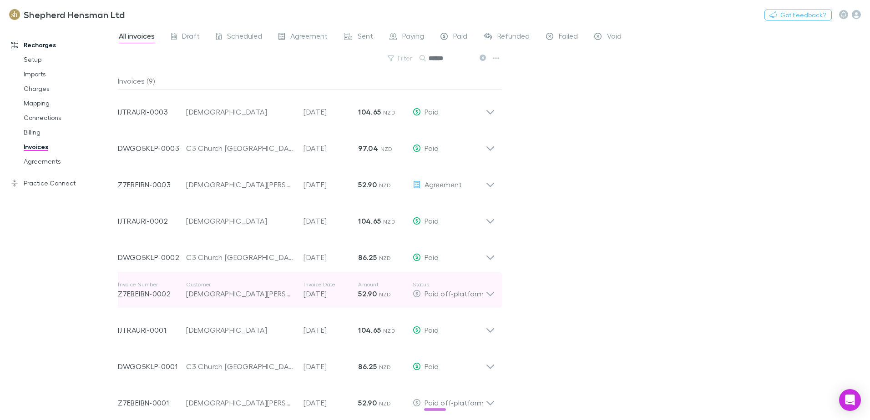
scroll to position [5, 0]
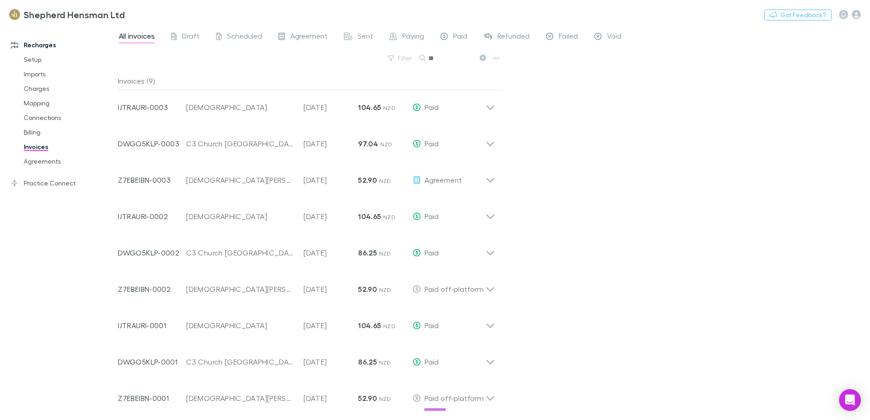
type input "*"
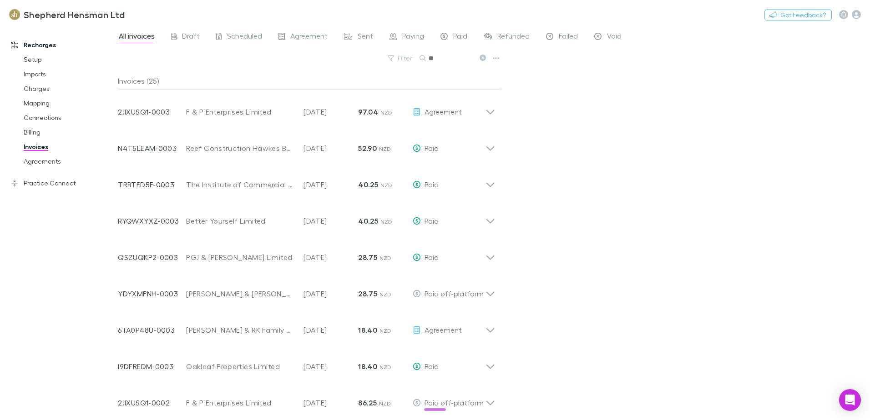
type input "*"
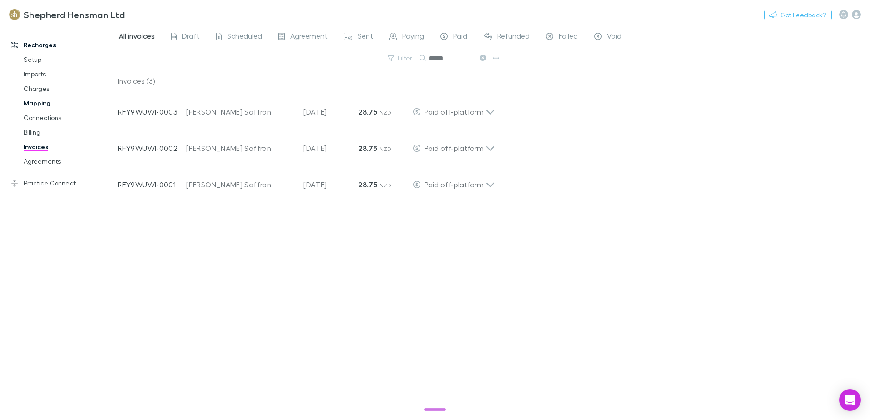
type input "******"
click at [45, 102] on link "Mapping" at bounding box center [69, 103] width 108 height 15
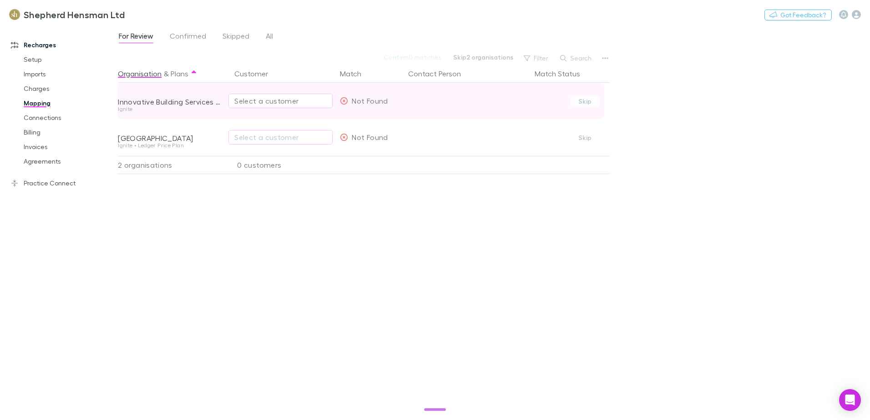
click at [247, 100] on div "Select a customer" at bounding box center [280, 101] width 92 height 11
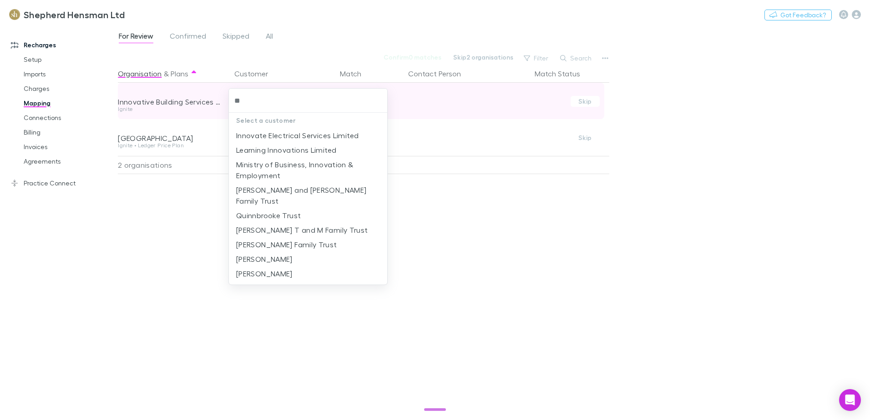
type input "*"
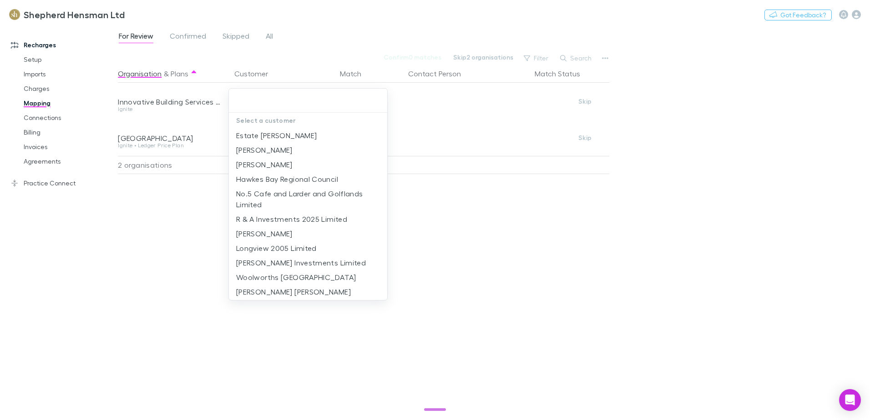
click at [570, 231] on div at bounding box center [435, 210] width 870 height 420
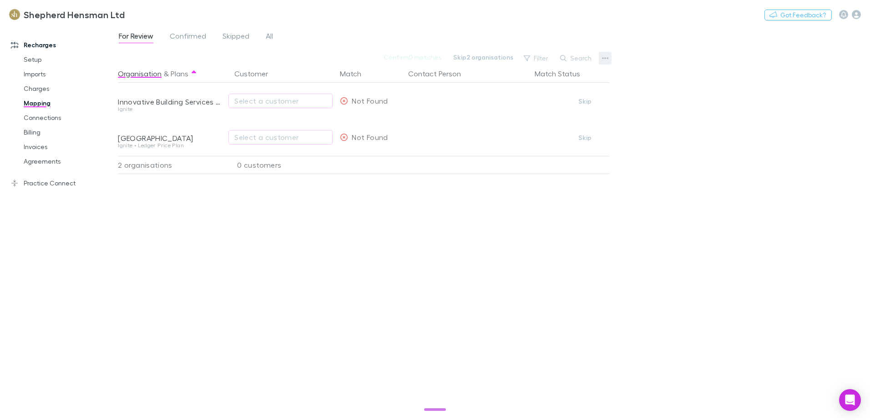
click at [606, 60] on icon "button" at bounding box center [605, 58] width 6 height 7
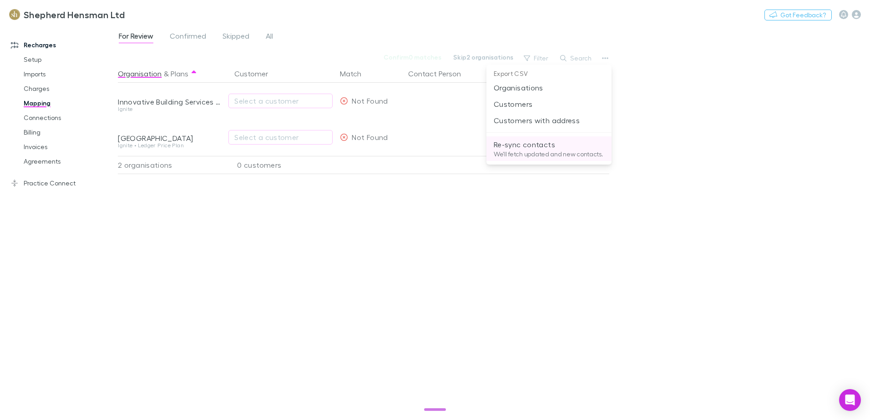
click at [530, 148] on p "Re-sync contacts" at bounding box center [549, 144] width 111 height 11
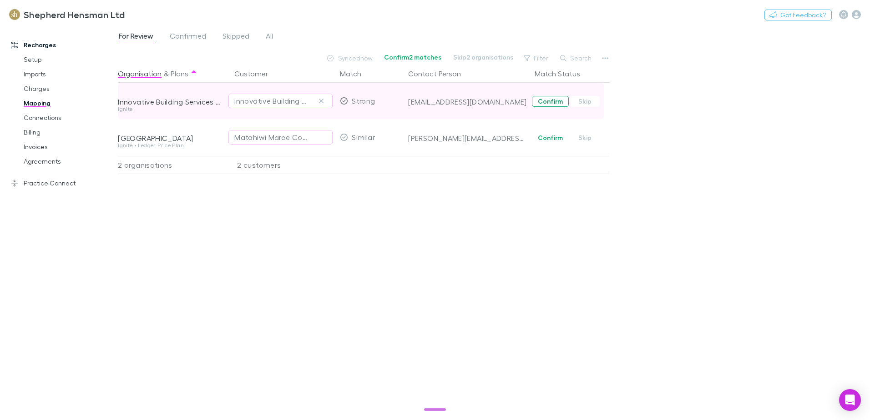
click at [546, 101] on button "Confirm" at bounding box center [550, 101] width 37 height 11
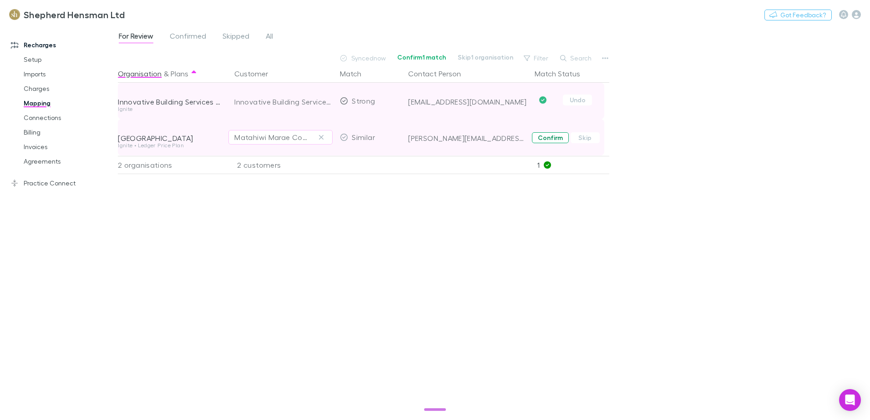
click at [548, 140] on button "Confirm" at bounding box center [550, 137] width 37 height 11
click at [39, 132] on link "Billing" at bounding box center [69, 132] width 108 height 15
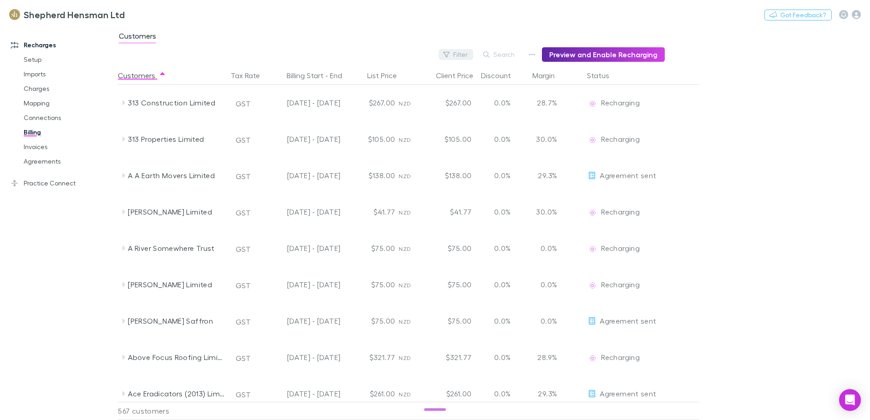
click at [459, 53] on button "Filter" at bounding box center [455, 54] width 35 height 11
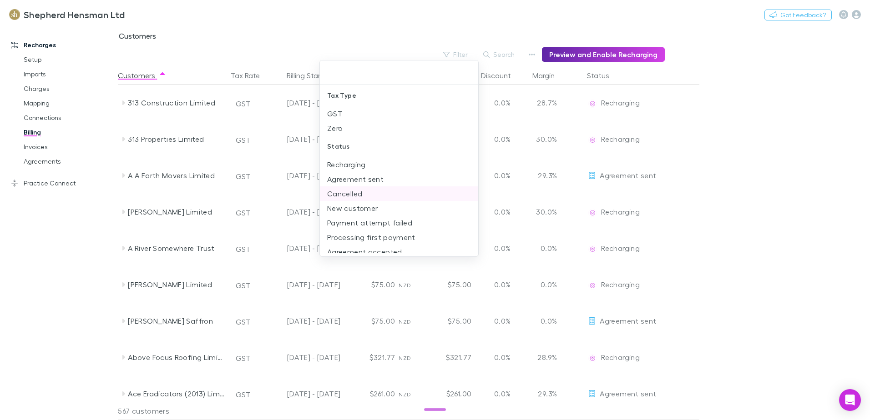
scroll to position [6, 0]
click at [373, 201] on li "New customer" at bounding box center [399, 202] width 158 height 15
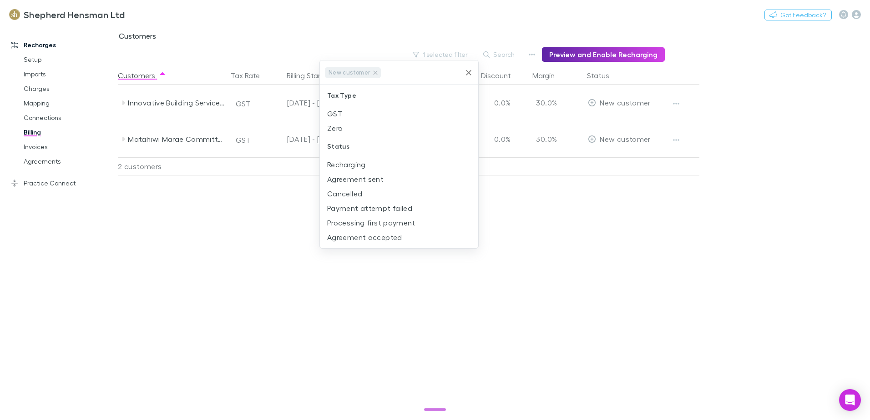
click at [675, 102] on div at bounding box center [435, 210] width 870 height 420
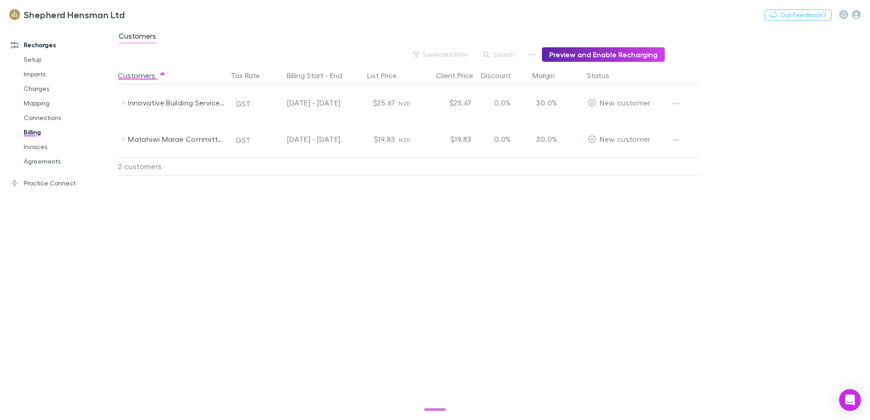
click at [675, 102] on icon "button" at bounding box center [676, 103] width 6 height 7
click at [623, 124] on p "Enable Customer" at bounding box center [619, 121] width 111 height 11
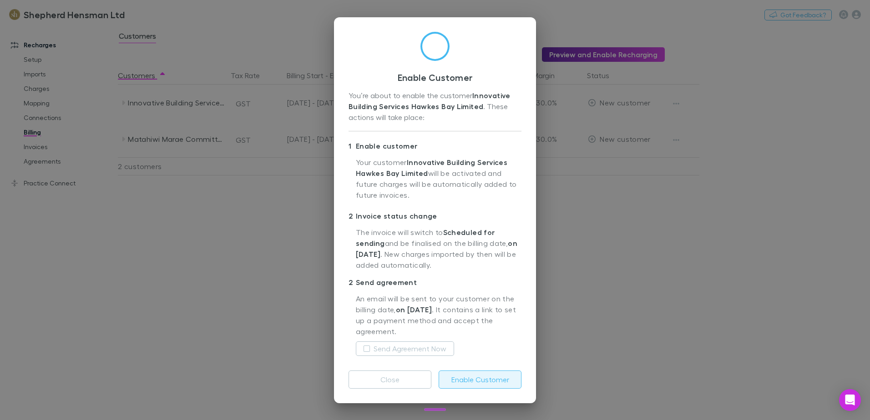
click at [478, 381] on button "Enable Customer" at bounding box center [479, 380] width 83 height 18
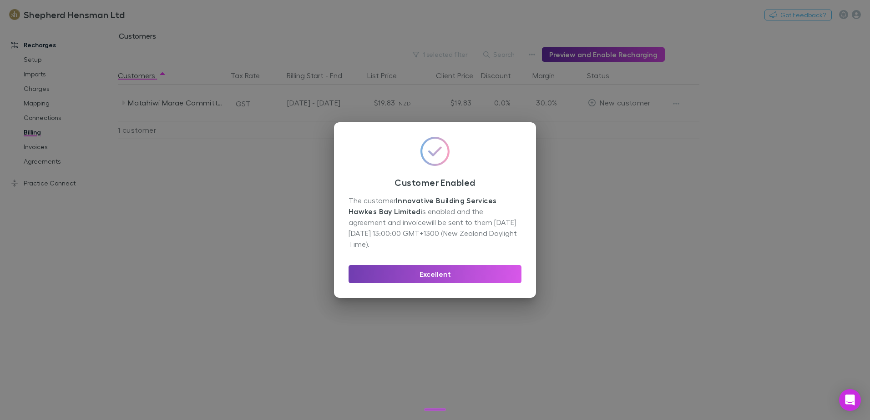
click at [443, 277] on button "Excellent" at bounding box center [434, 274] width 173 height 18
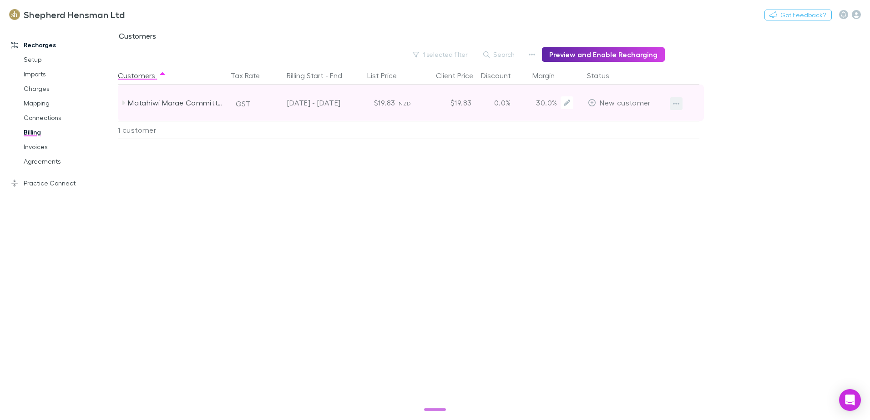
click at [675, 102] on icon "button" at bounding box center [676, 103] width 6 height 7
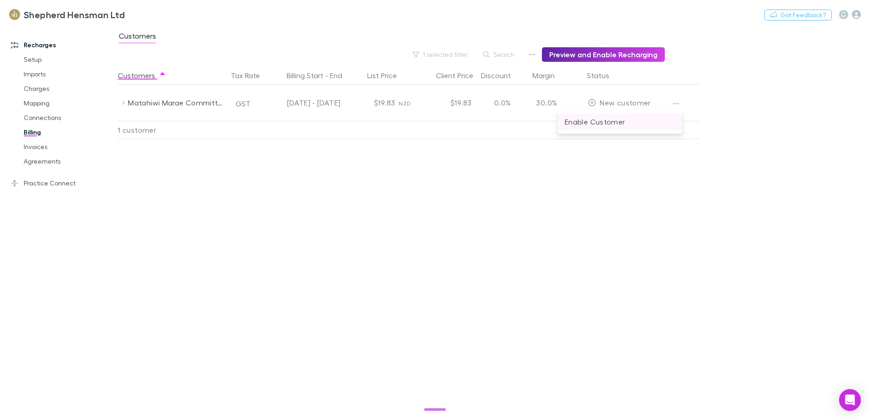
click at [617, 123] on p "Enable Customer" at bounding box center [619, 121] width 111 height 11
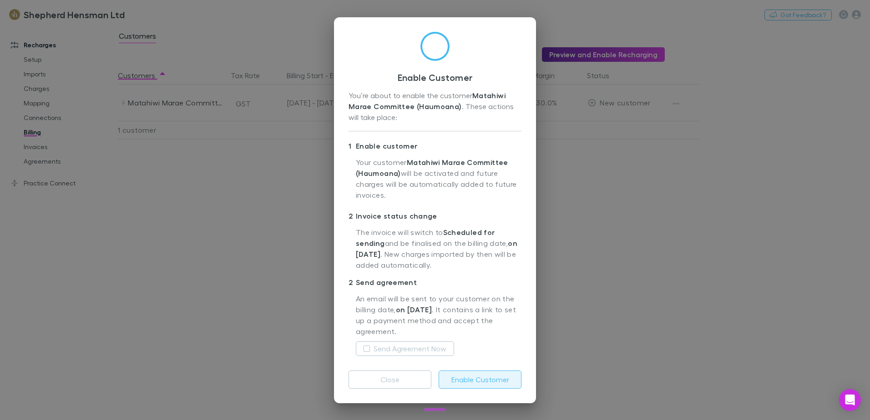
click at [468, 383] on button "Enable Customer" at bounding box center [479, 380] width 83 height 18
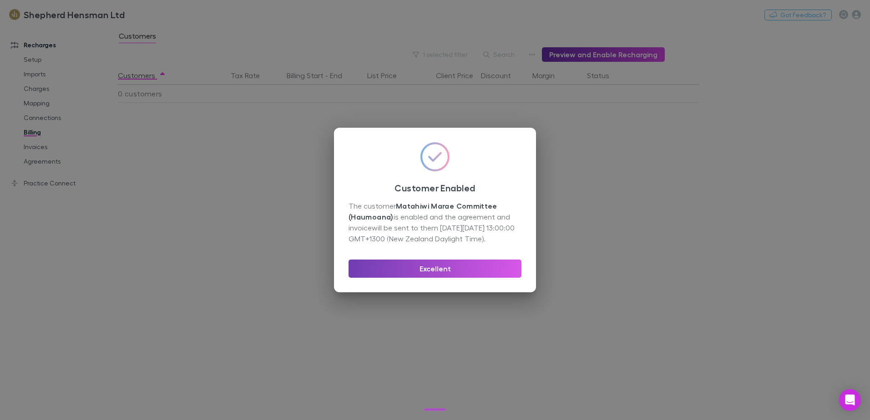
click at [437, 268] on button "Excellent" at bounding box center [434, 269] width 173 height 18
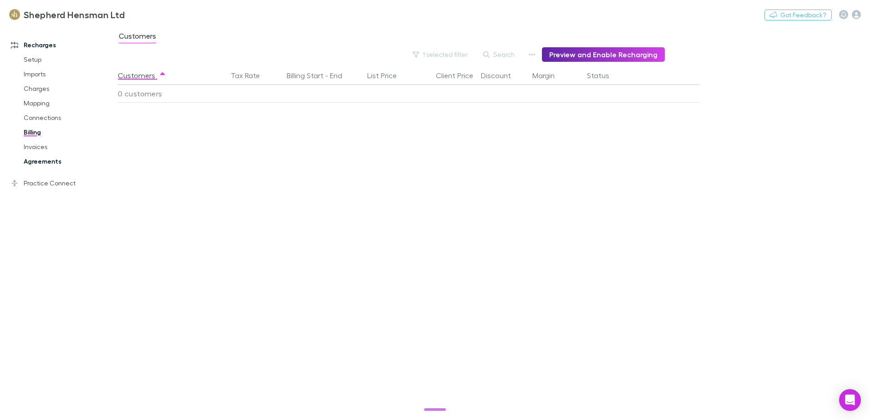
click at [52, 163] on link "Agreements" at bounding box center [69, 161] width 108 height 15
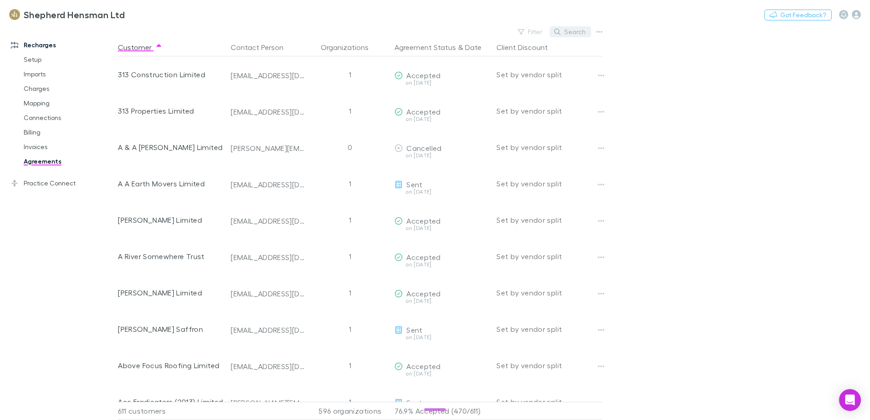
click at [575, 35] on button "Search" at bounding box center [569, 31] width 41 height 11
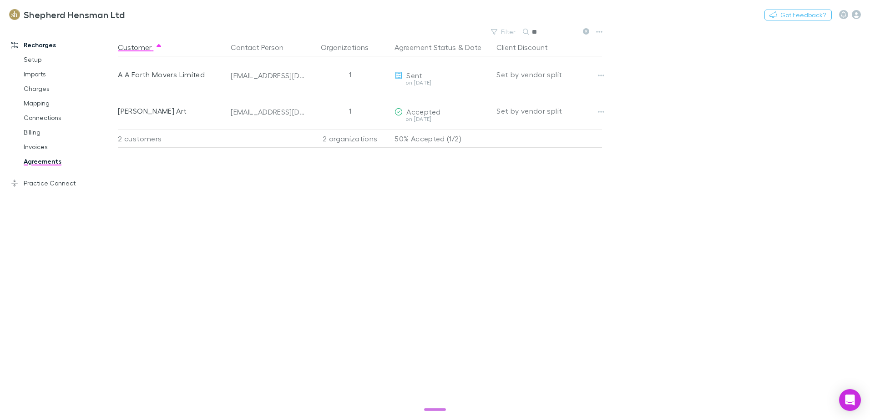
type input "*"
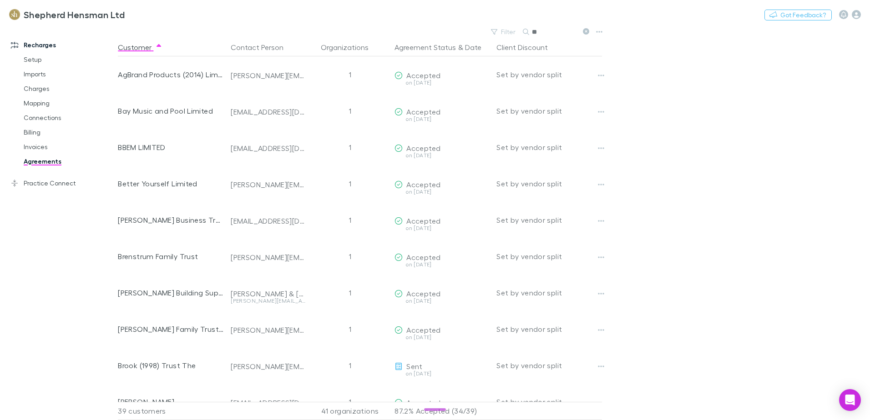
type input "*"
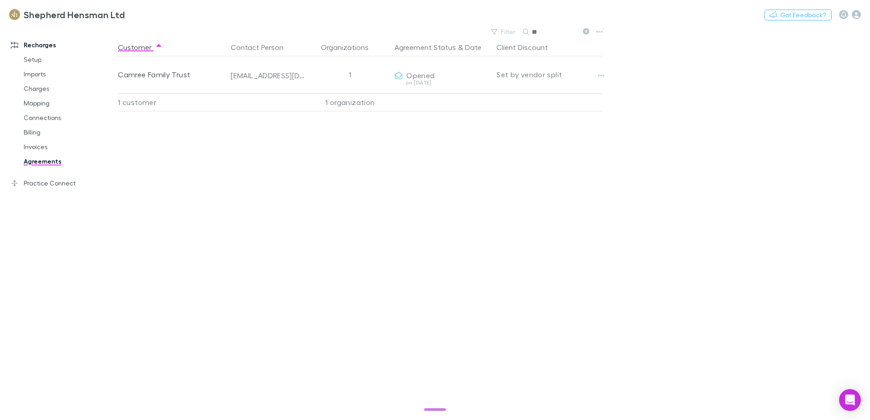
type input "*"
click at [557, 30] on input "******" at bounding box center [554, 31] width 45 height 13
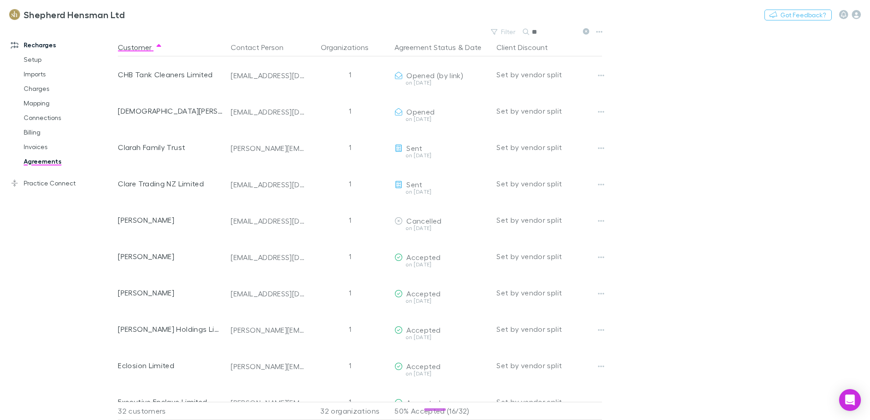
type input "*"
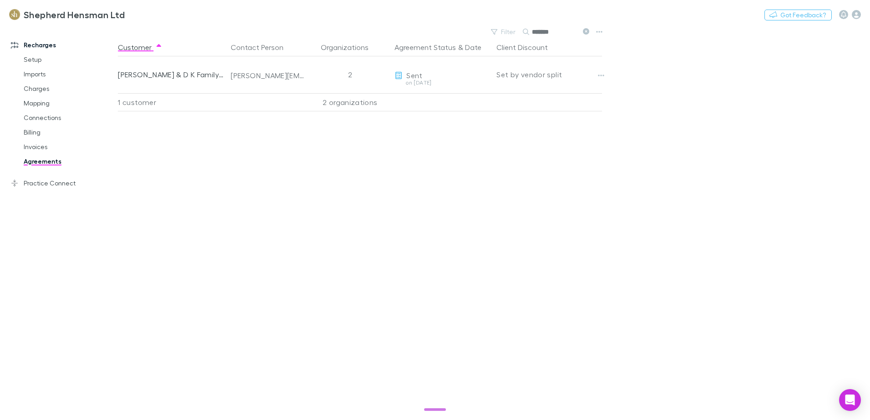
drag, startPoint x: 554, startPoint y: 31, endPoint x: 528, endPoint y: 35, distance: 26.2
click at [528, 35] on div "*******" at bounding box center [557, 31] width 68 height 11
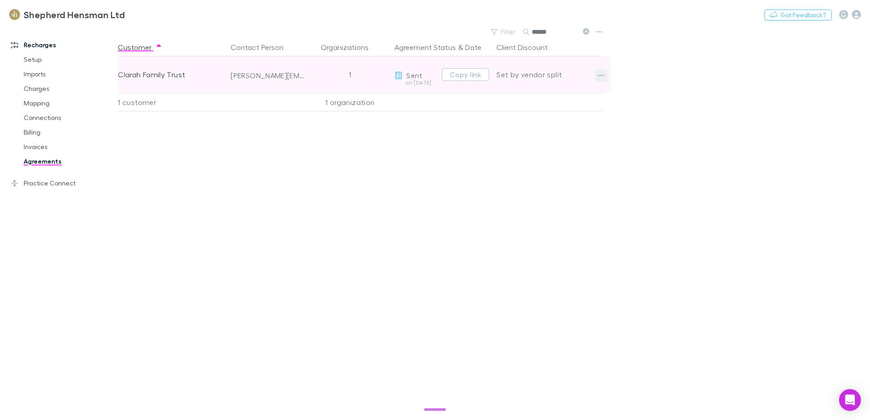
click at [603, 74] on icon "button" at bounding box center [601, 75] width 6 height 7
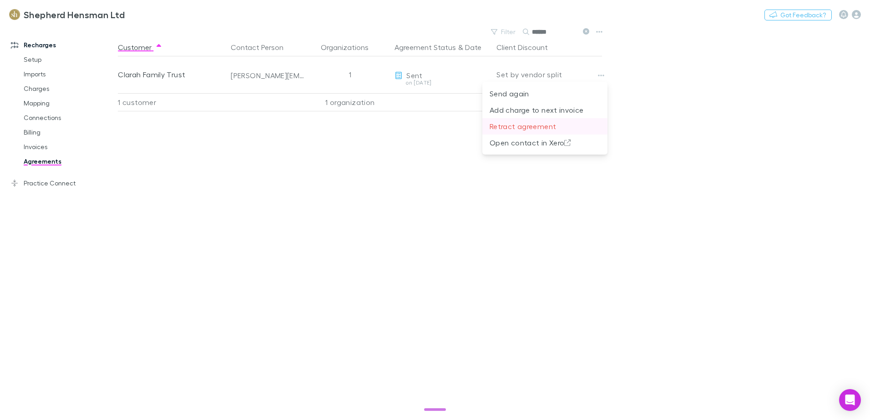
click at [529, 126] on p "Retract agreement" at bounding box center [544, 126] width 111 height 11
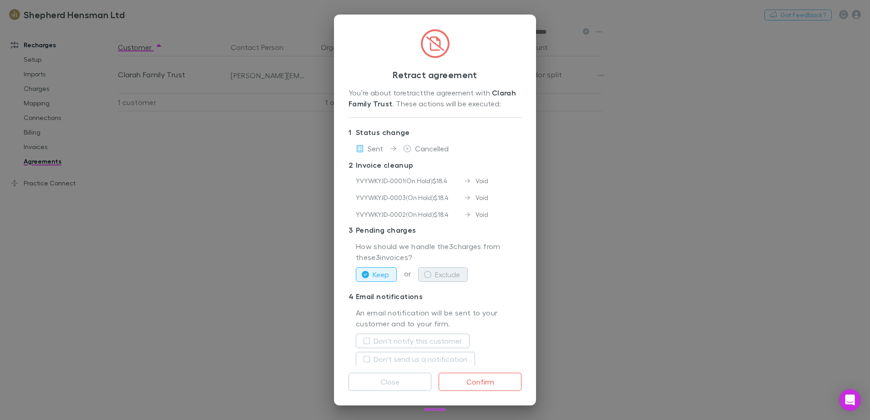
click at [428, 277] on icon "button" at bounding box center [427, 274] width 7 height 7
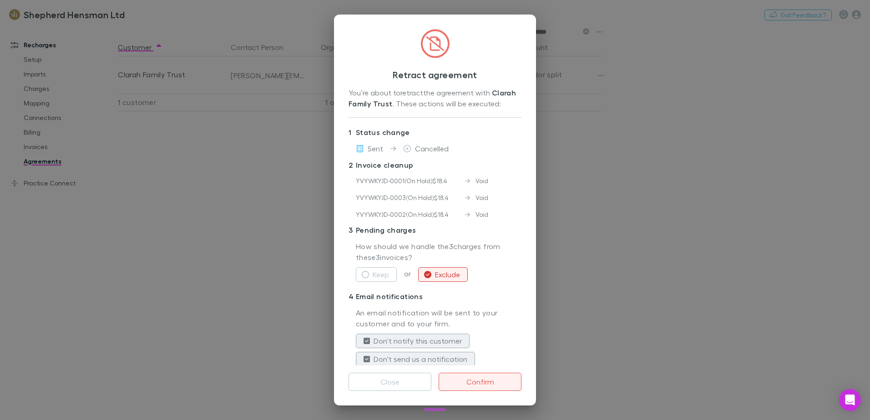
click at [475, 383] on button "Confirm" at bounding box center [479, 382] width 83 height 18
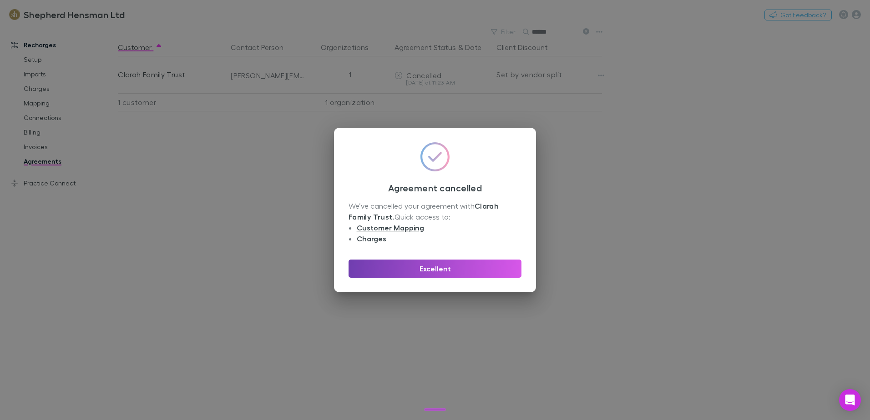
click at [441, 268] on button "Excellent" at bounding box center [434, 269] width 173 height 18
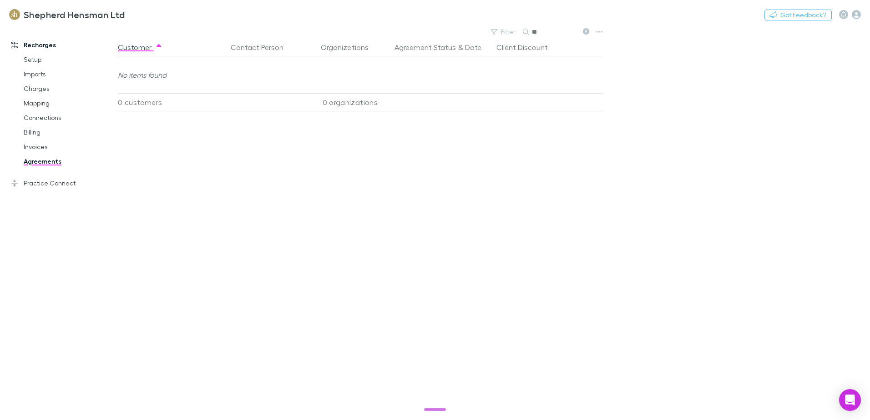
type input "*"
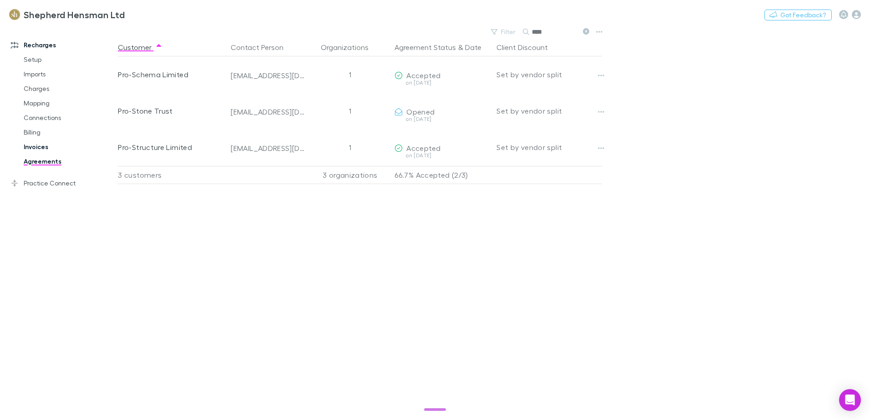
type input "****"
click at [44, 146] on link "Invoices" at bounding box center [69, 147] width 108 height 15
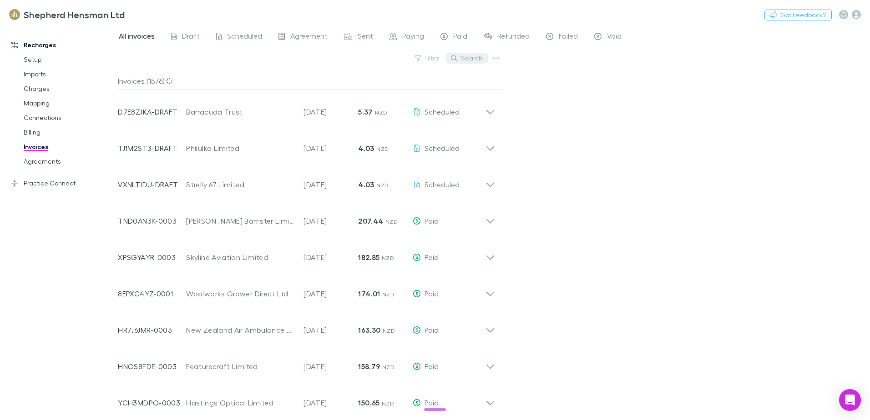
click at [464, 60] on button "Search" at bounding box center [466, 58] width 41 height 11
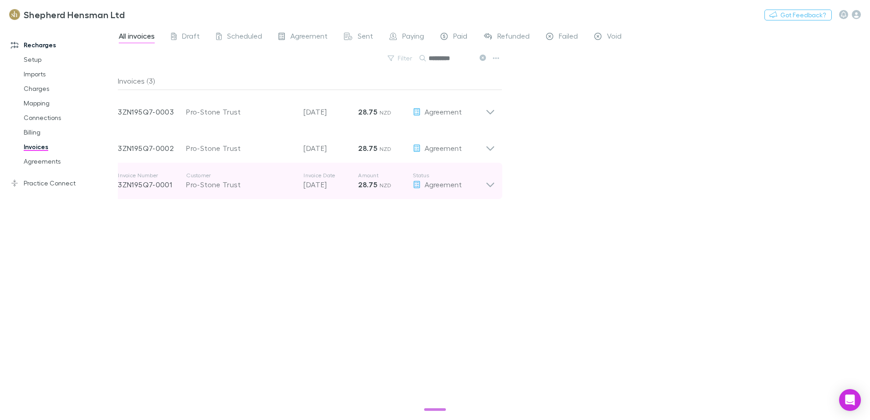
type input "*********"
click at [493, 187] on icon at bounding box center [490, 181] width 10 height 18
